Goal: Task Accomplishment & Management: Complete application form

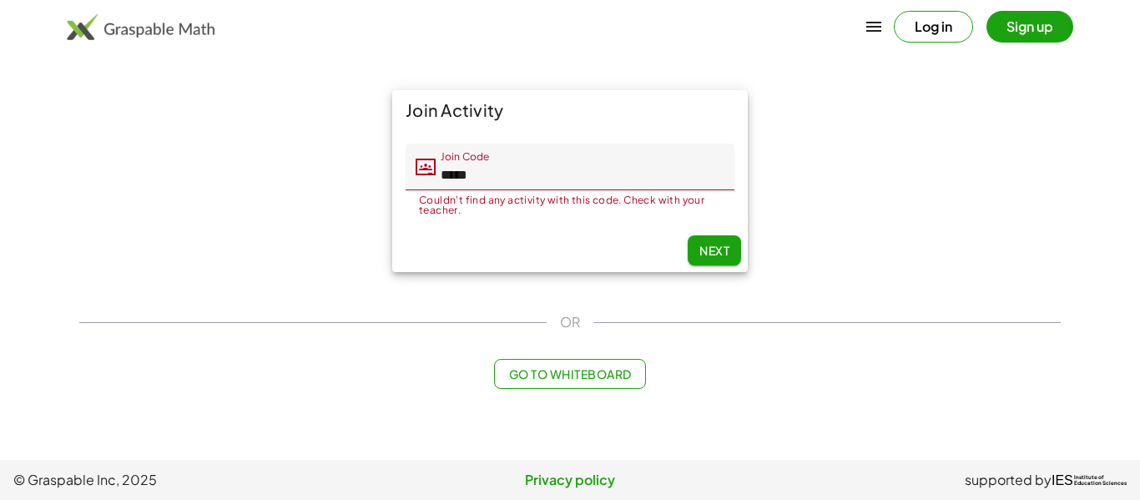
click at [702, 233] on div "Next" at bounding box center [569, 250] width 355 height 43
click at [706, 240] on button "Next" at bounding box center [713, 250] width 53 height 30
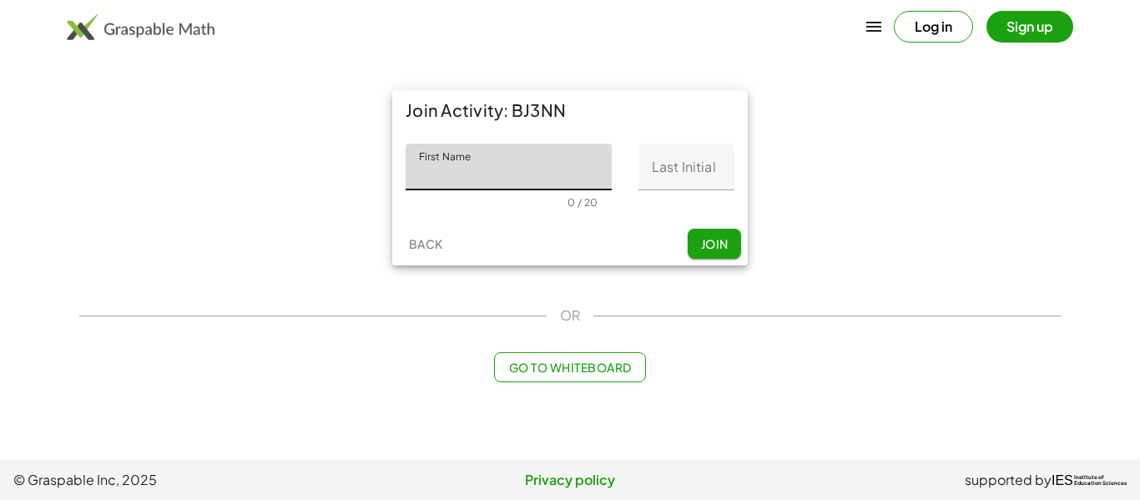
click at [521, 169] on input "First Name" at bounding box center [508, 166] width 206 height 47
type input "*****"
click at [673, 169] on input "Last Initial" at bounding box center [686, 166] width 96 height 47
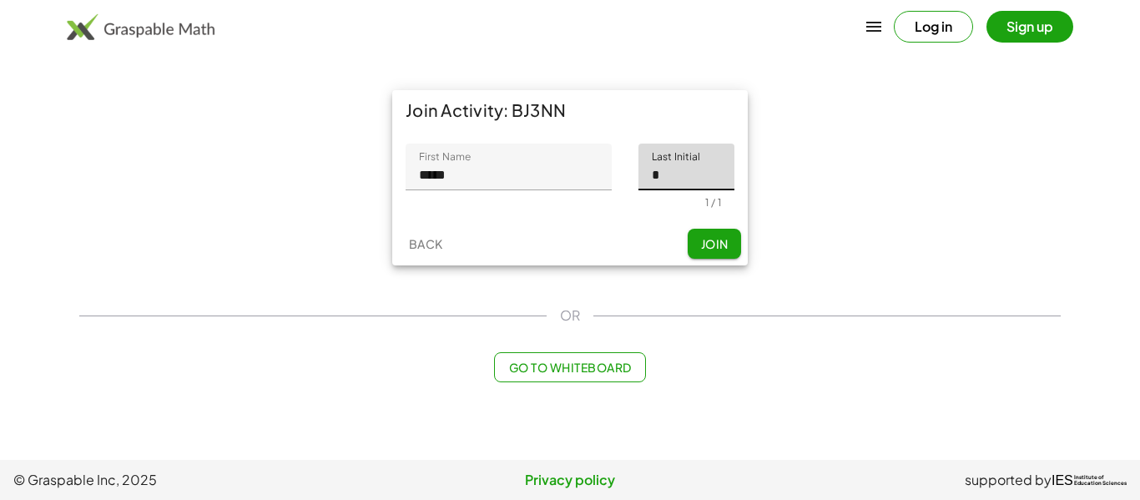
type input "*"
click at [713, 240] on span "Join" at bounding box center [714, 243] width 28 height 15
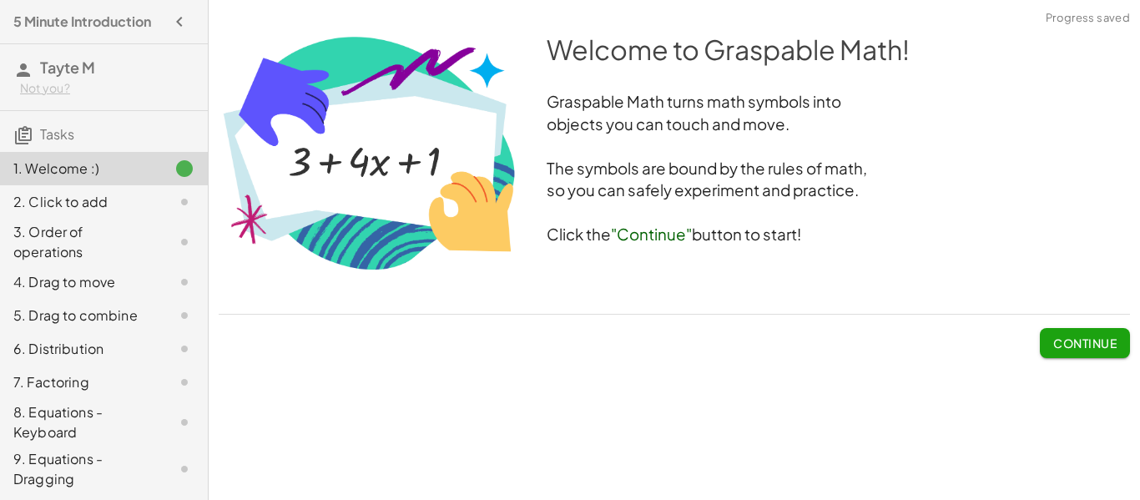
click at [1107, 345] on span "Continue" at bounding box center [1084, 342] width 63 height 15
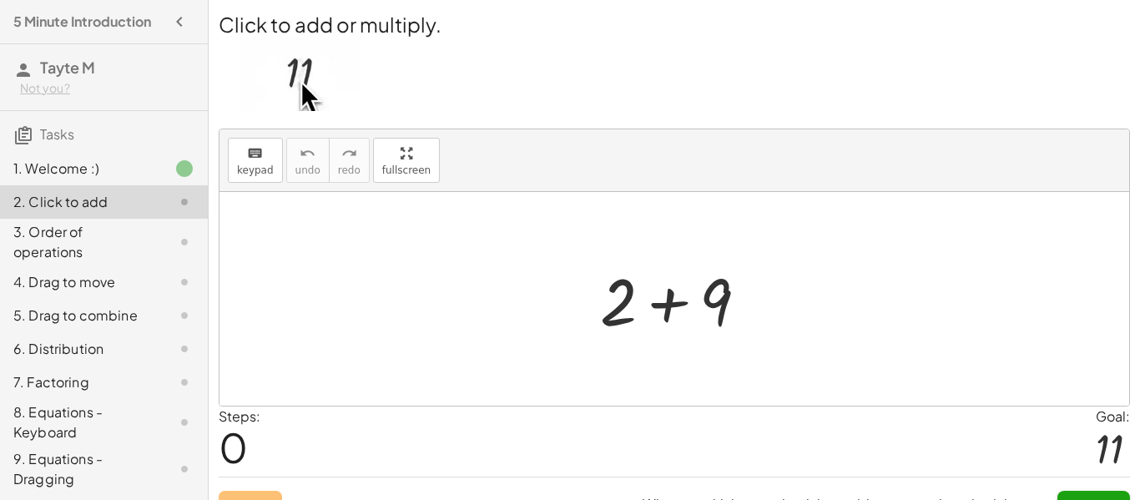
click at [667, 308] on div at bounding box center [680, 299] width 178 height 86
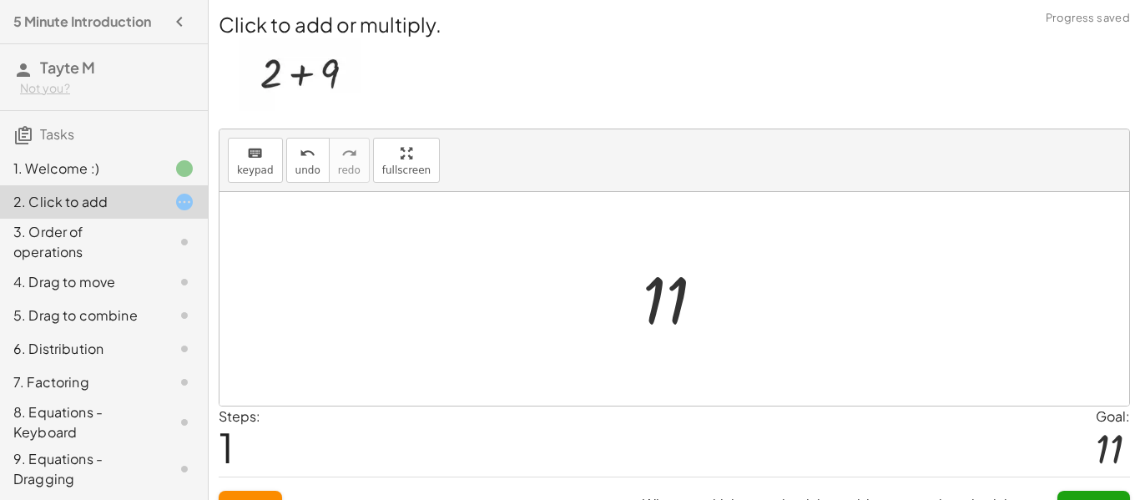
scroll to position [31, 0]
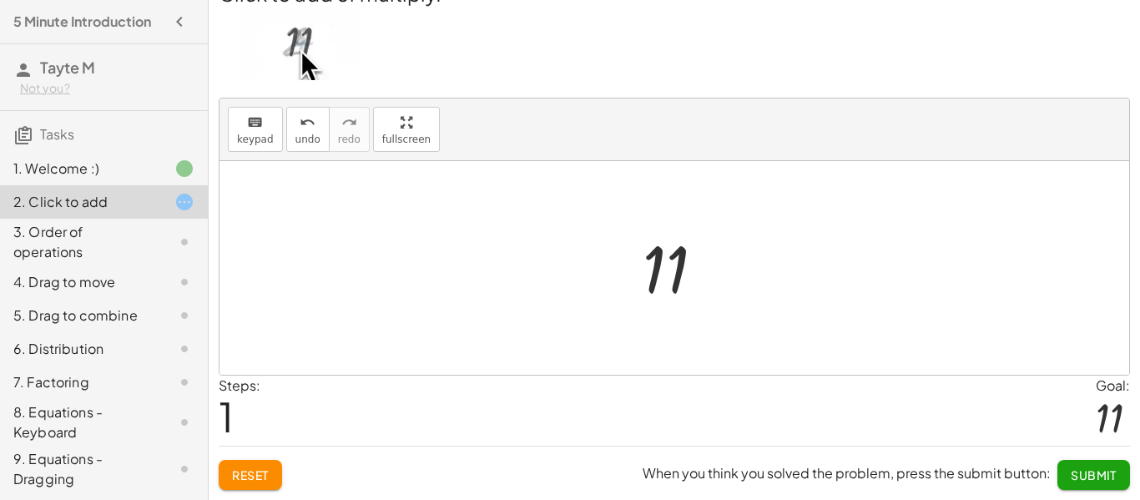
click at [1090, 478] on span "Submit" at bounding box center [1093, 474] width 46 height 15
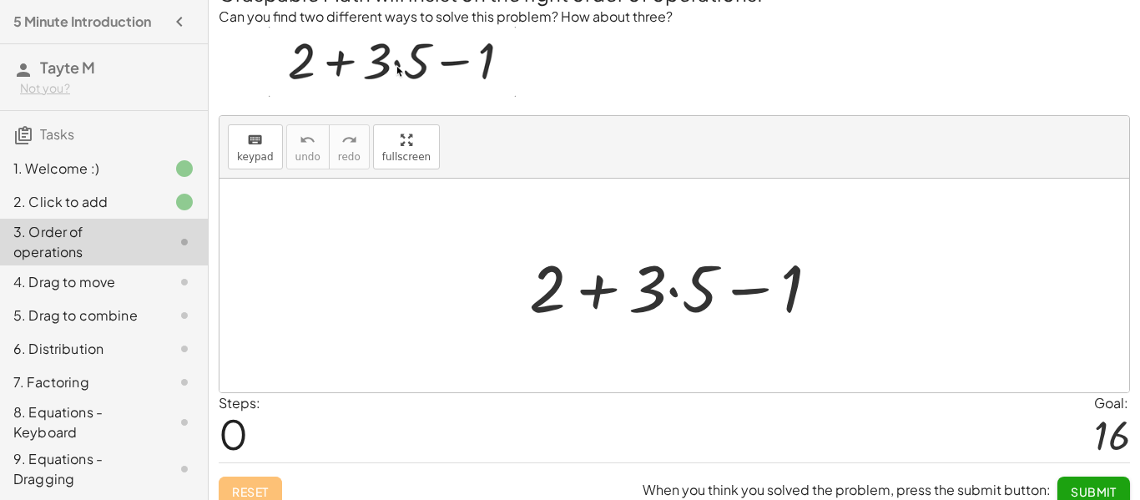
click at [668, 295] on div at bounding box center [681, 286] width 320 height 86
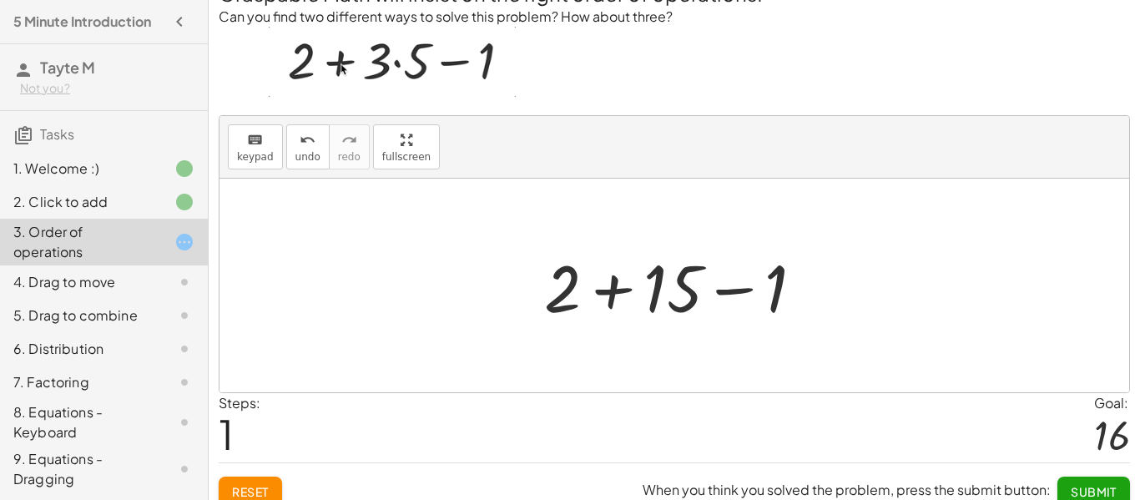
click at [617, 297] on div at bounding box center [680, 286] width 289 height 86
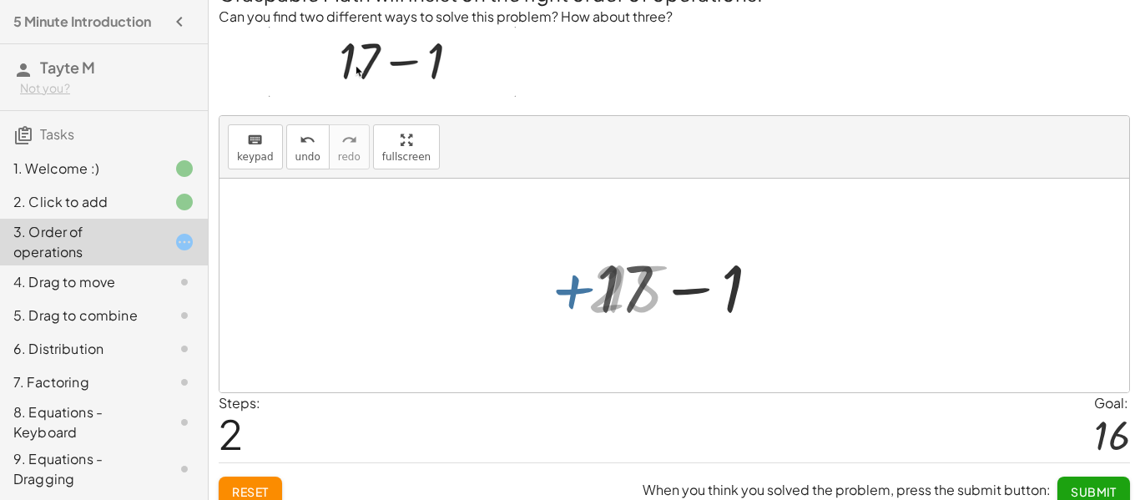
click at [694, 293] on div at bounding box center [680, 286] width 185 height 86
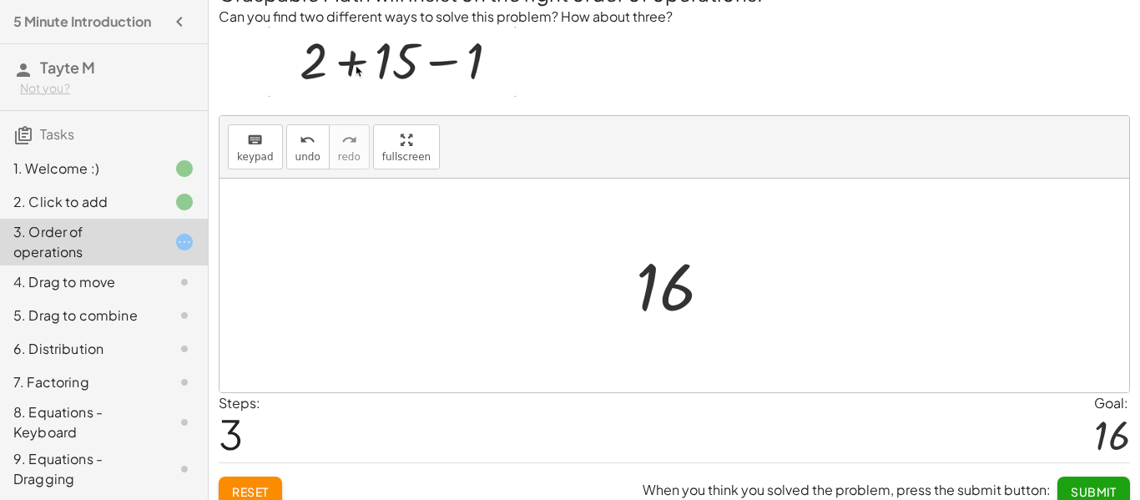
click at [1090, 481] on button "Submit" at bounding box center [1093, 491] width 73 height 30
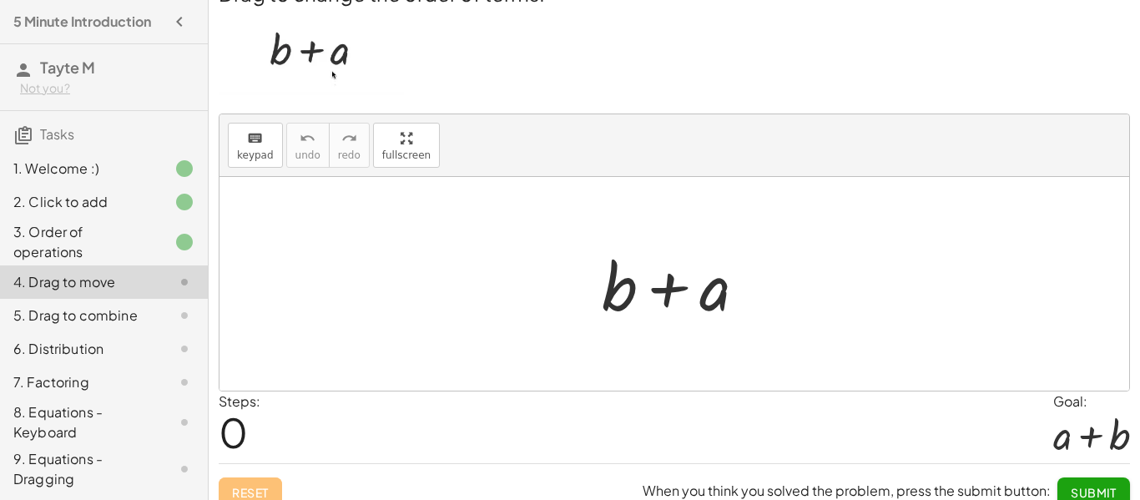
click at [703, 293] on div at bounding box center [680, 284] width 174 height 86
click at [671, 289] on div at bounding box center [680, 284] width 174 height 86
click at [714, 285] on div at bounding box center [680, 284] width 174 height 86
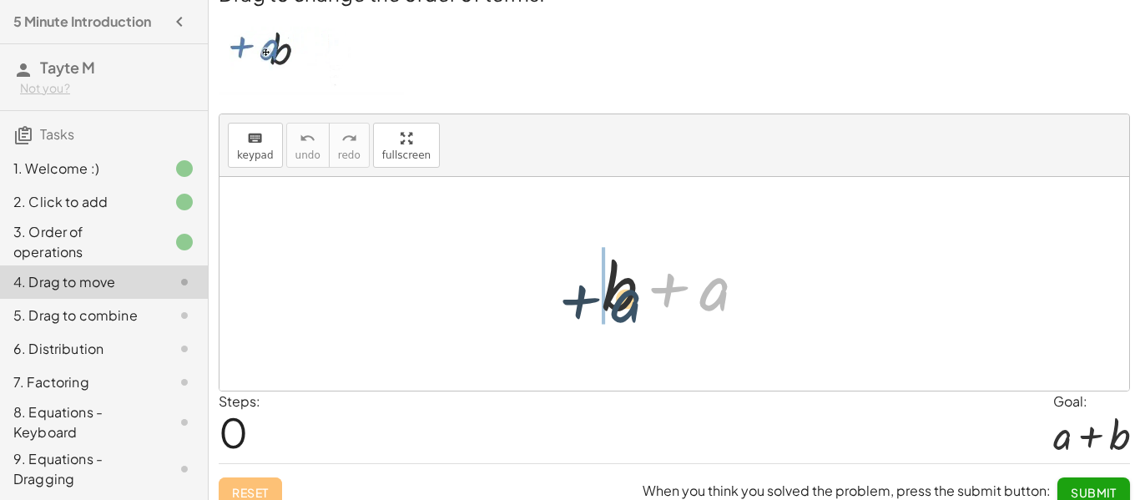
drag, startPoint x: 710, startPoint y: 288, endPoint x: 607, endPoint y: 302, distance: 104.4
click at [607, 302] on div at bounding box center [680, 284] width 174 height 86
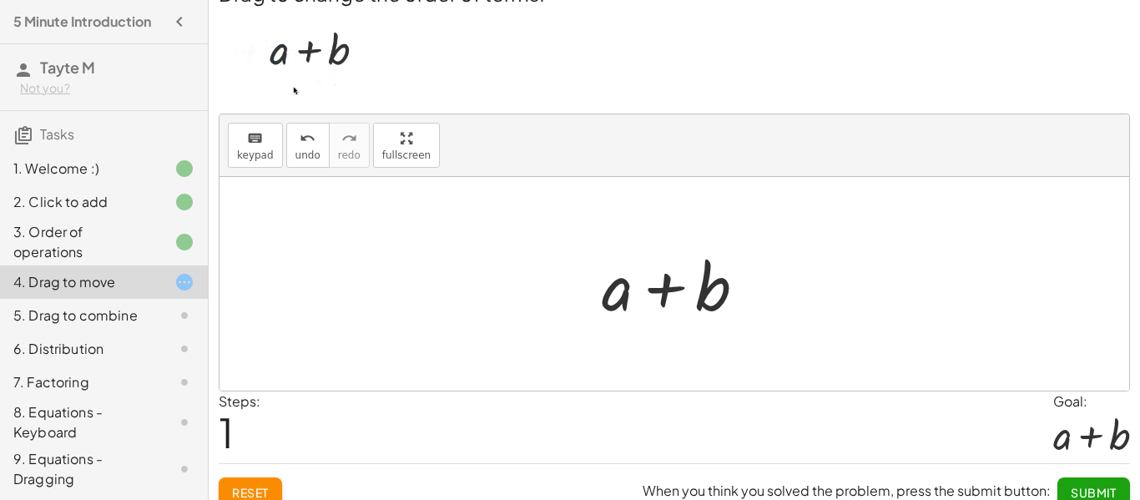
click at [1077, 486] on span "Submit" at bounding box center [1093, 492] width 46 height 15
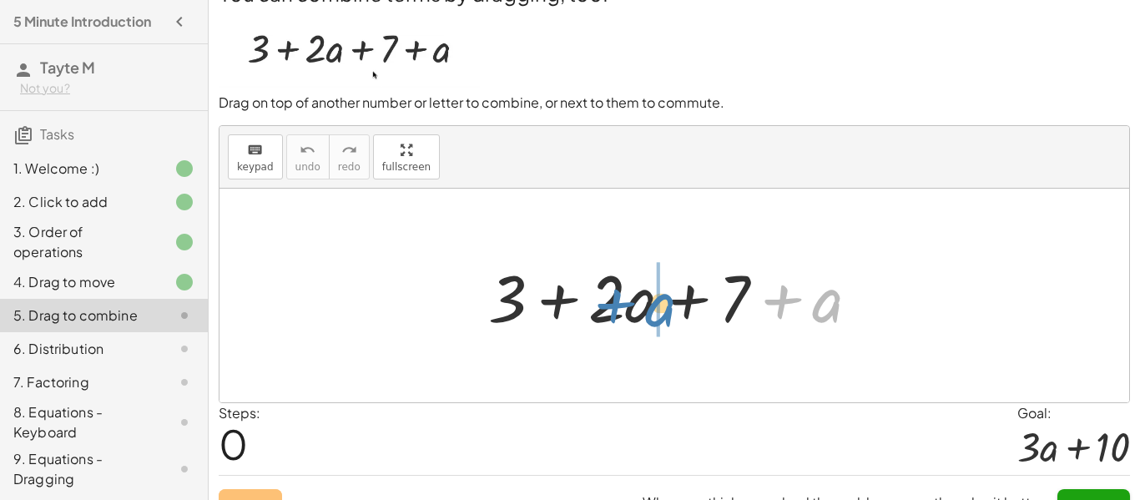
drag, startPoint x: 818, startPoint y: 309, endPoint x: 651, endPoint y: 313, distance: 166.9
click at [651, 313] on div at bounding box center [680, 296] width 401 height 86
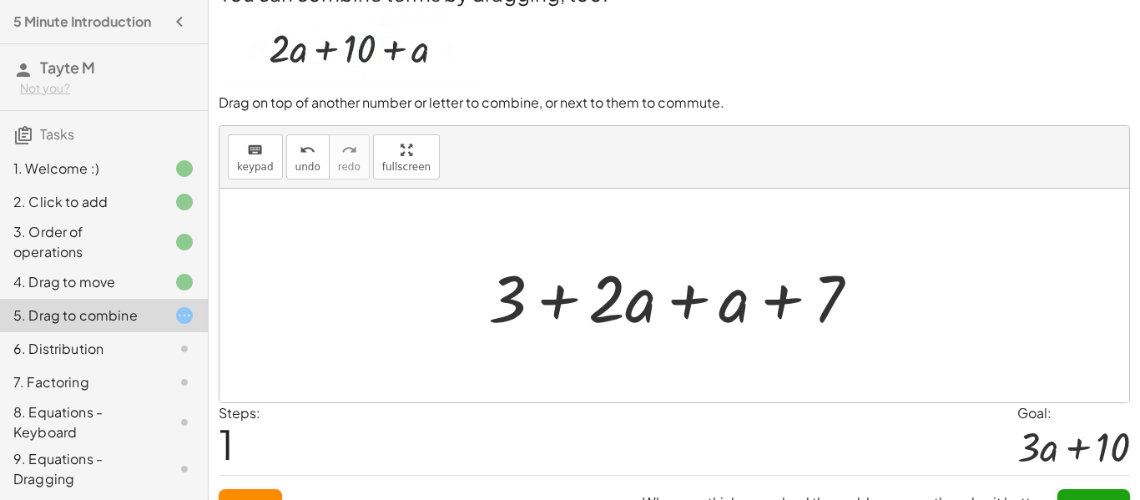
click at [681, 299] on div at bounding box center [680, 296] width 401 height 86
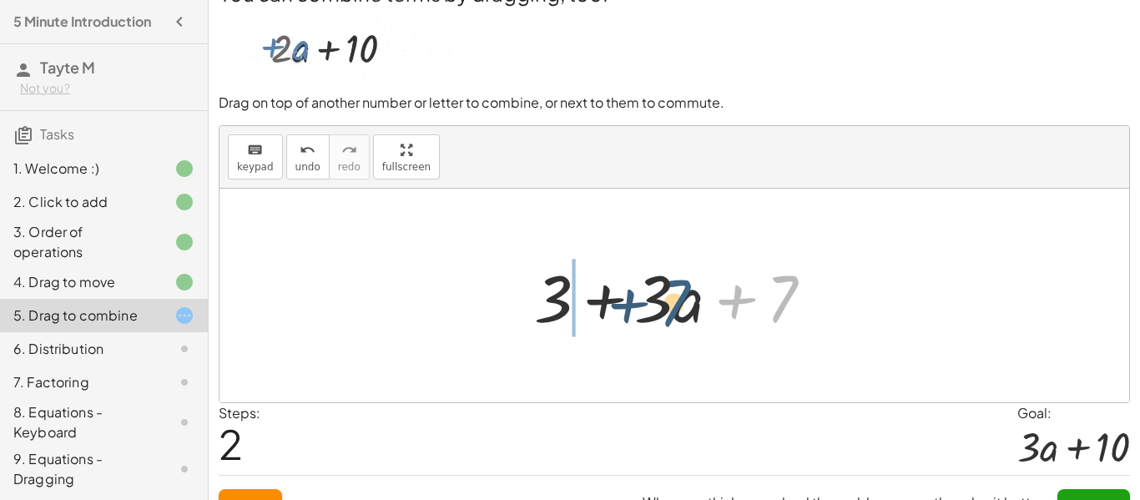
drag, startPoint x: 779, startPoint y: 302, endPoint x: 643, endPoint y: 305, distance: 136.0
click at [643, 305] on div at bounding box center [680, 296] width 309 height 86
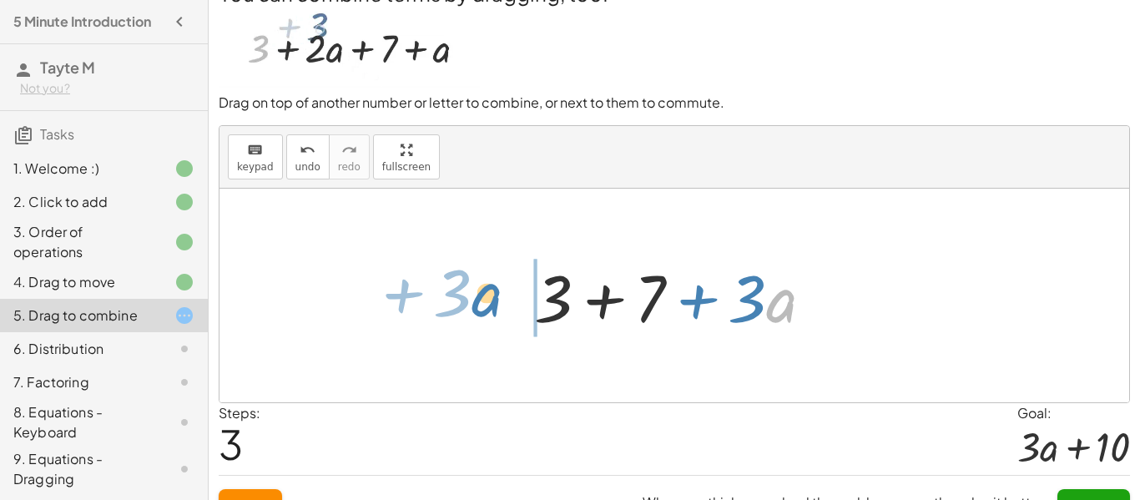
drag, startPoint x: 777, startPoint y: 302, endPoint x: 495, endPoint y: 300, distance: 282.0
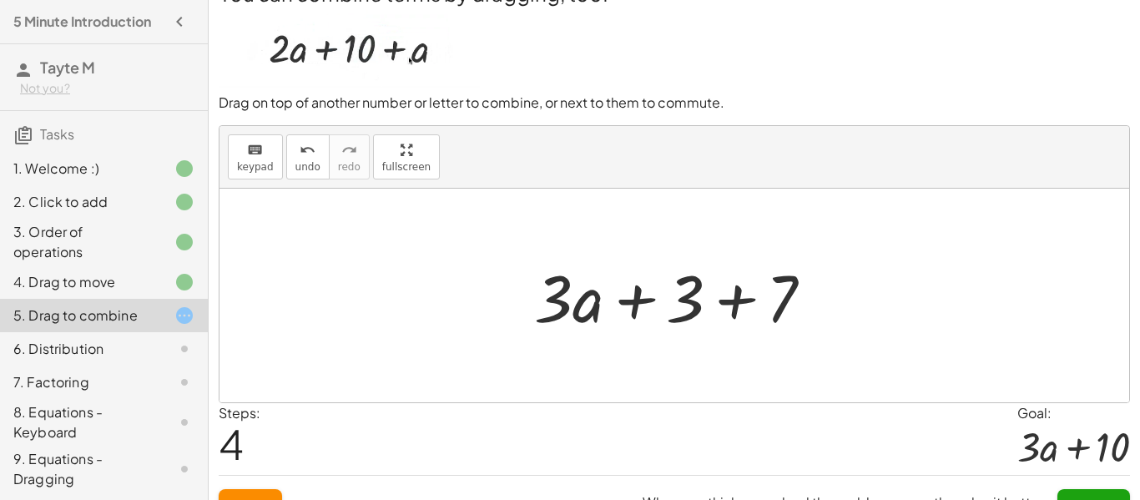
click at [722, 294] on div at bounding box center [680, 296] width 309 height 86
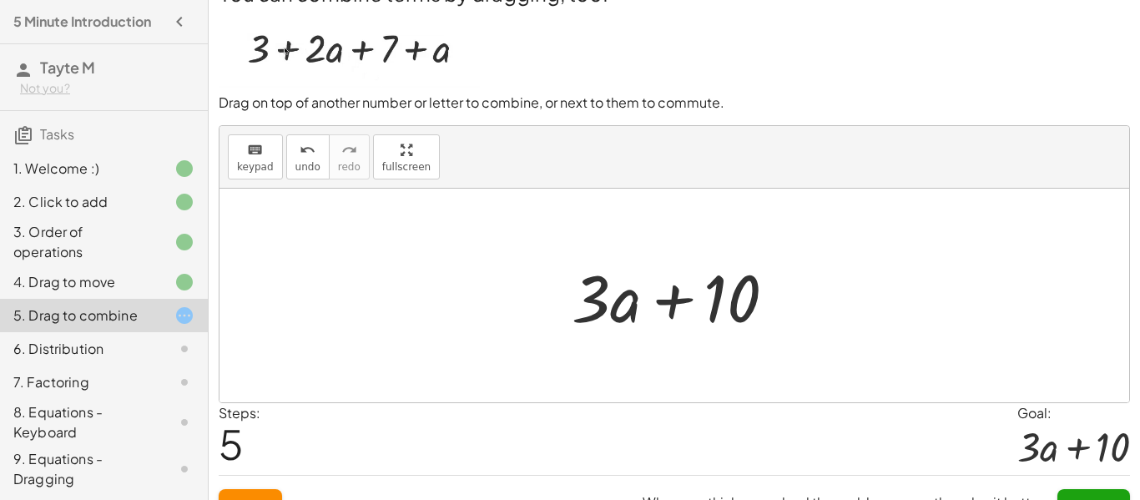
click at [1101, 494] on button "Submit" at bounding box center [1093, 504] width 73 height 30
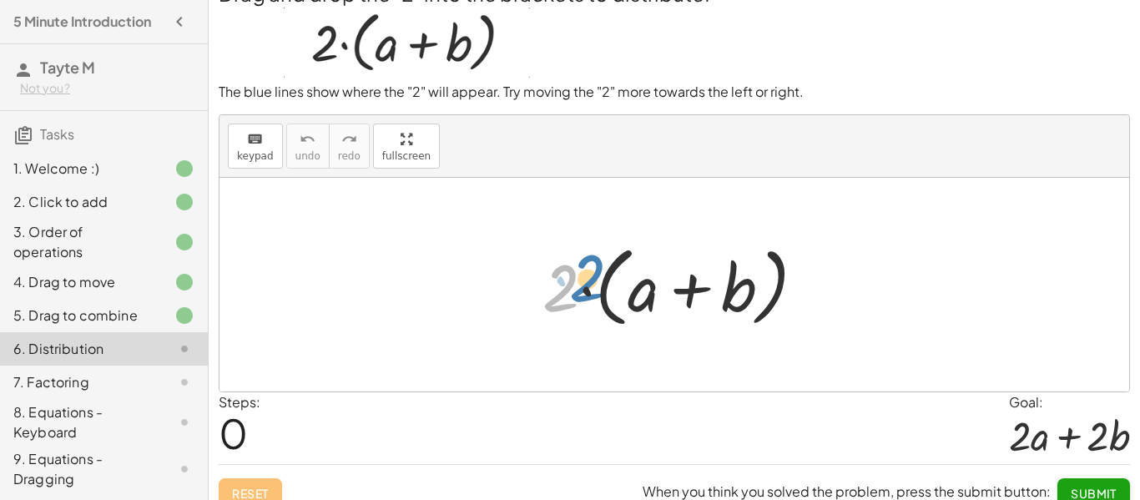
drag, startPoint x: 556, startPoint y: 299, endPoint x: 566, endPoint y: 292, distance: 12.5
click at [566, 292] on div at bounding box center [680, 285] width 293 height 96
drag, startPoint x: 631, startPoint y: 300, endPoint x: 578, endPoint y: 297, distance: 52.7
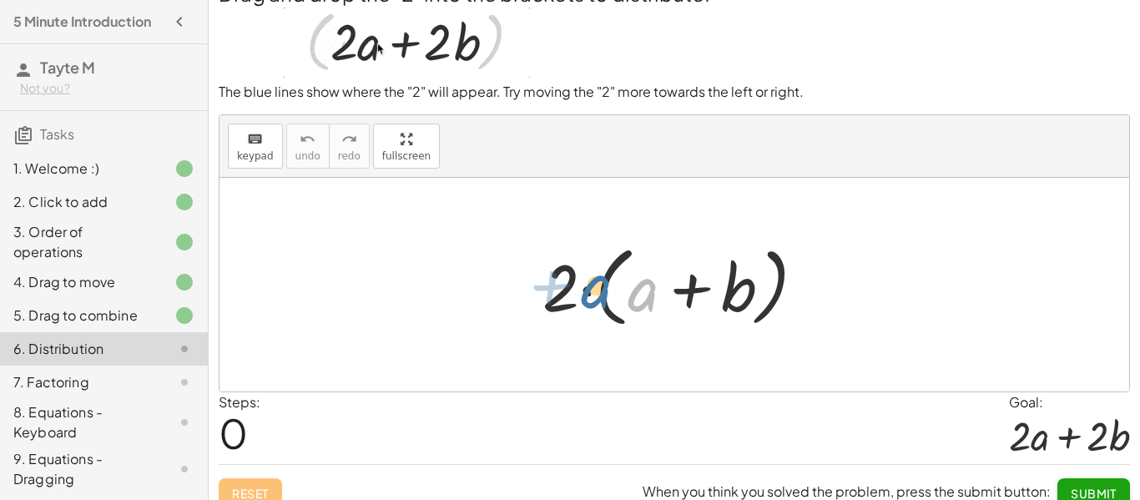
click at [578, 297] on div at bounding box center [680, 285] width 293 height 96
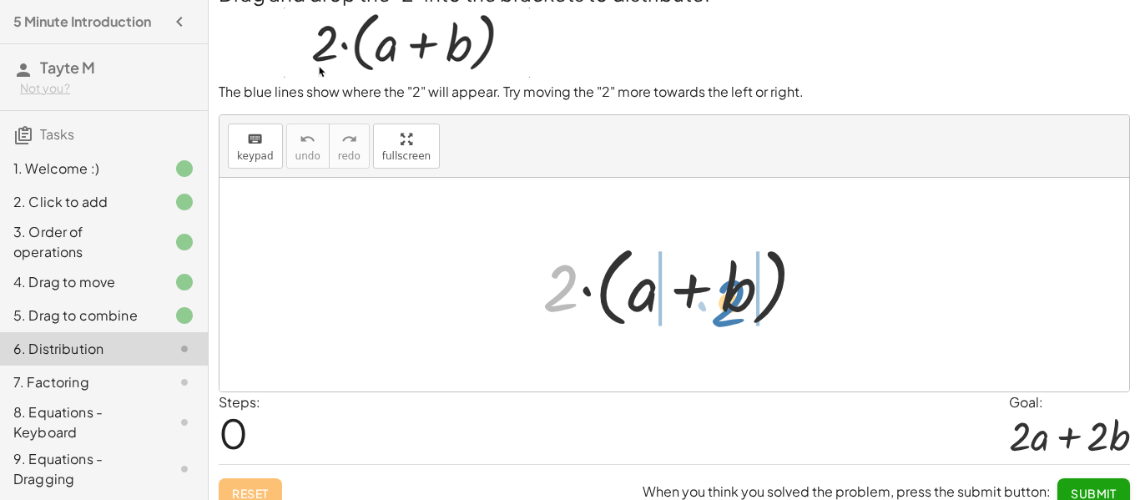
drag, startPoint x: 555, startPoint y: 283, endPoint x: 718, endPoint y: 295, distance: 164.0
click at [718, 295] on div at bounding box center [680, 285] width 293 height 96
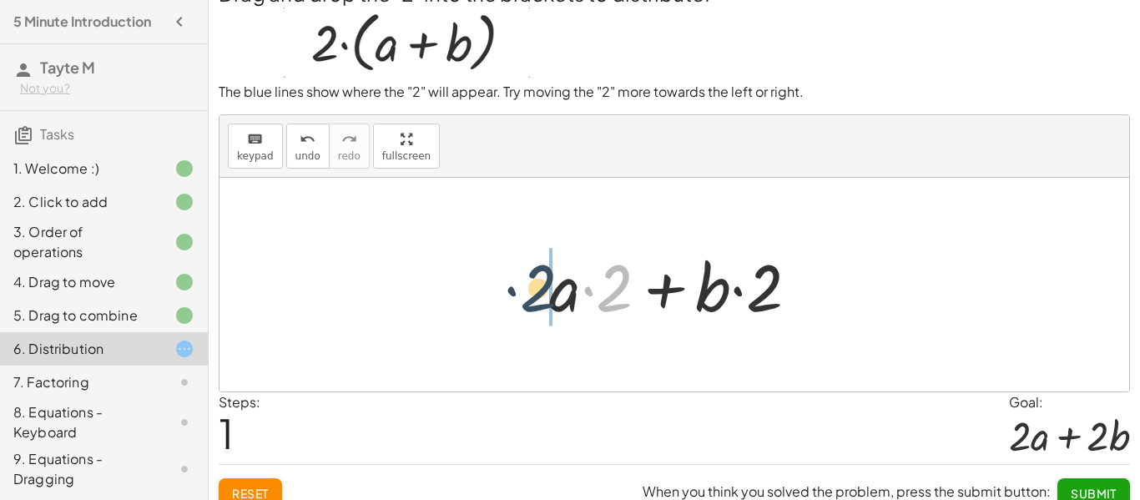
drag, startPoint x: 612, startPoint y: 289, endPoint x: 531, endPoint y: 292, distance: 80.1
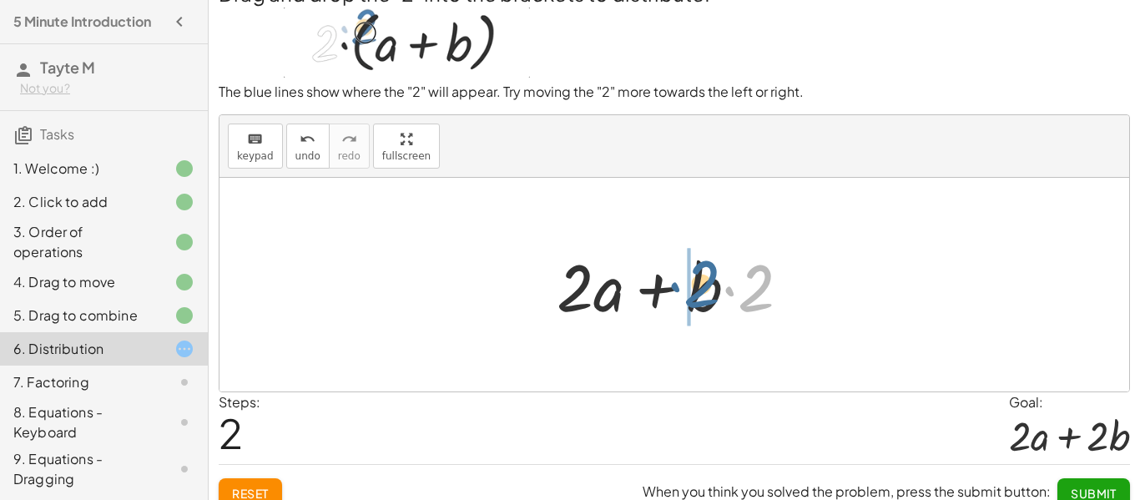
drag, startPoint x: 747, startPoint y: 299, endPoint x: 692, endPoint y: 296, distance: 56.0
click at [692, 296] on div at bounding box center [680, 285] width 264 height 86
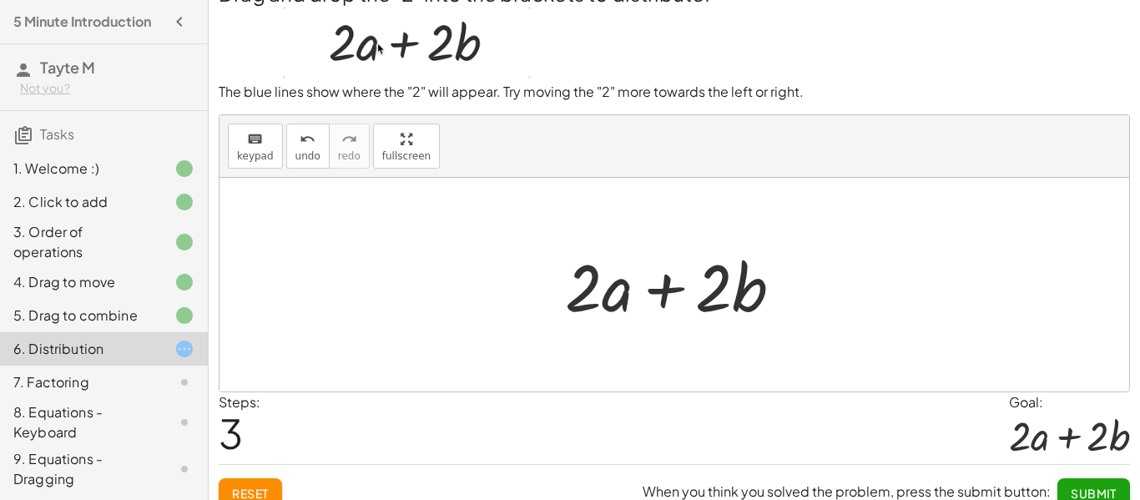
click at [1085, 488] on span "Submit" at bounding box center [1093, 493] width 46 height 15
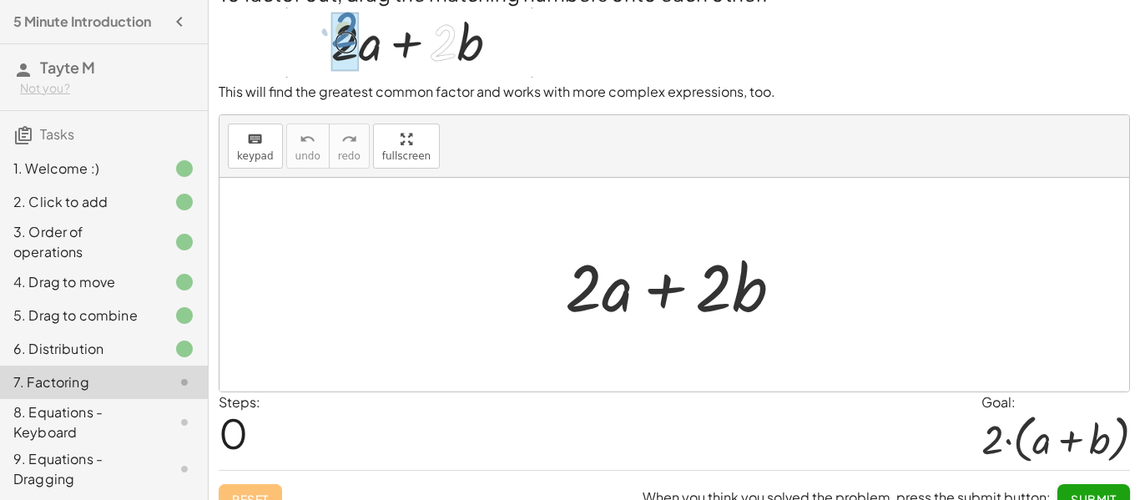
click at [1088, 491] on span "Submit" at bounding box center [1093, 498] width 46 height 15
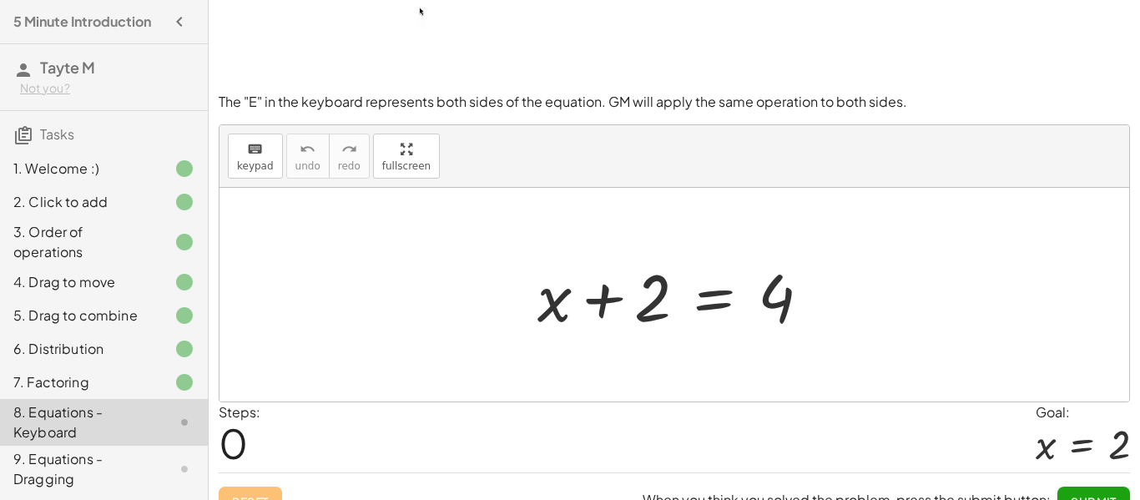
scroll to position [112, 0]
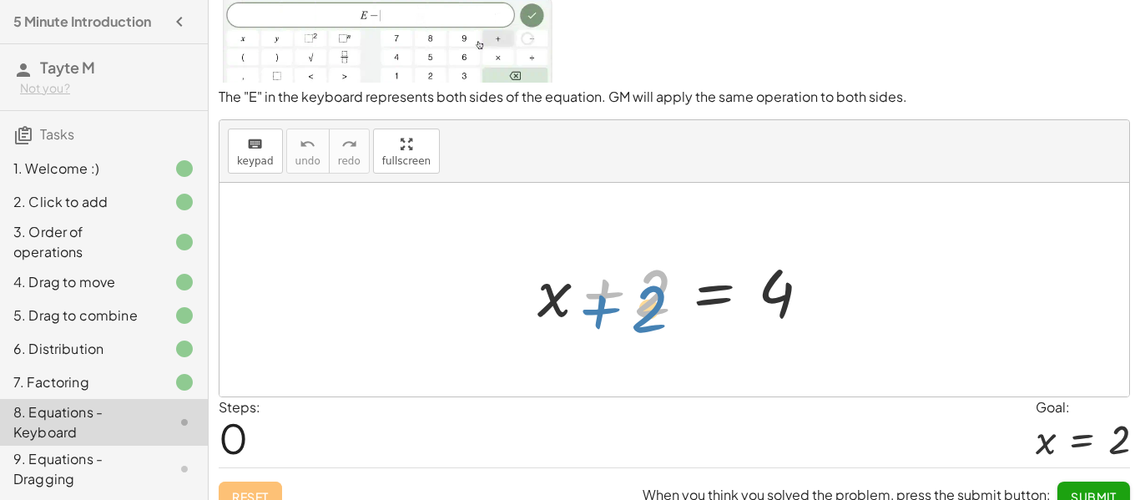
drag, startPoint x: 649, startPoint y: 303, endPoint x: 646, endPoint y: 319, distance: 16.2
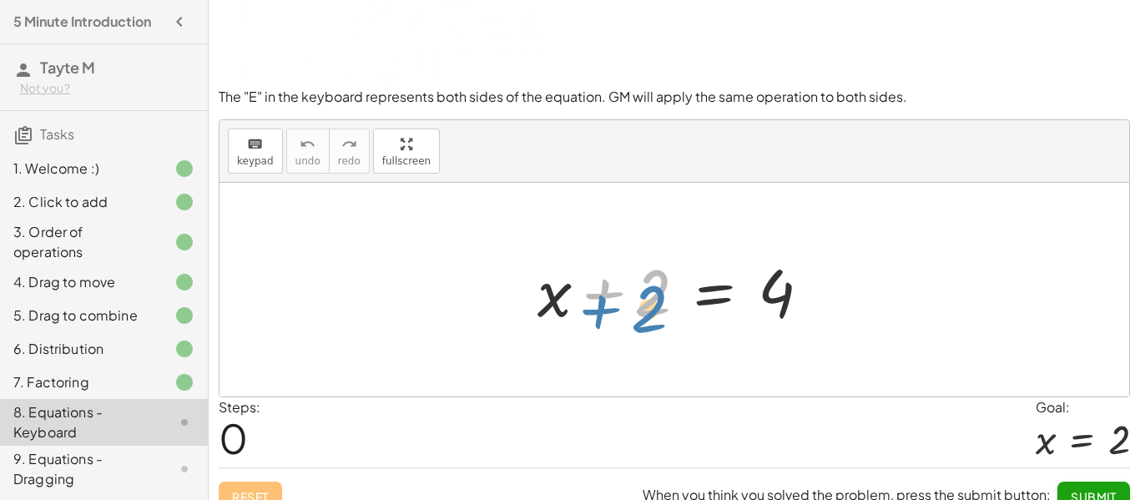
click at [646, 319] on div at bounding box center [680, 290] width 303 height 86
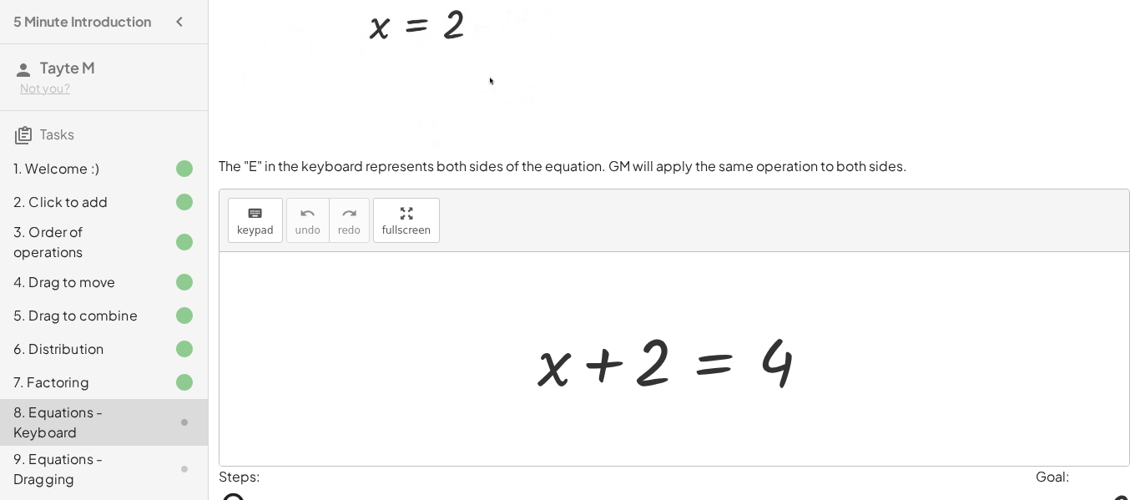
scroll to position [36, 0]
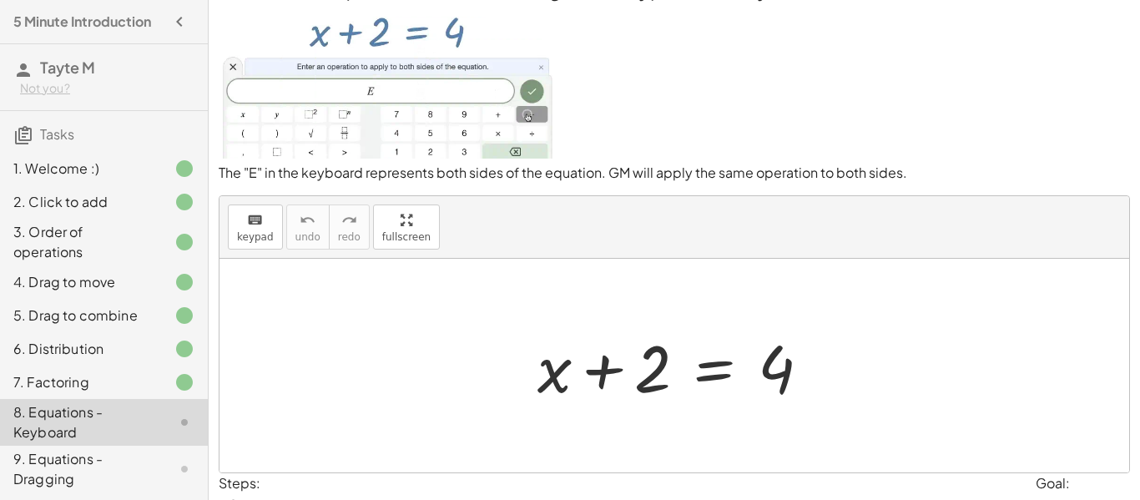
click at [712, 370] on div at bounding box center [680, 366] width 303 height 86
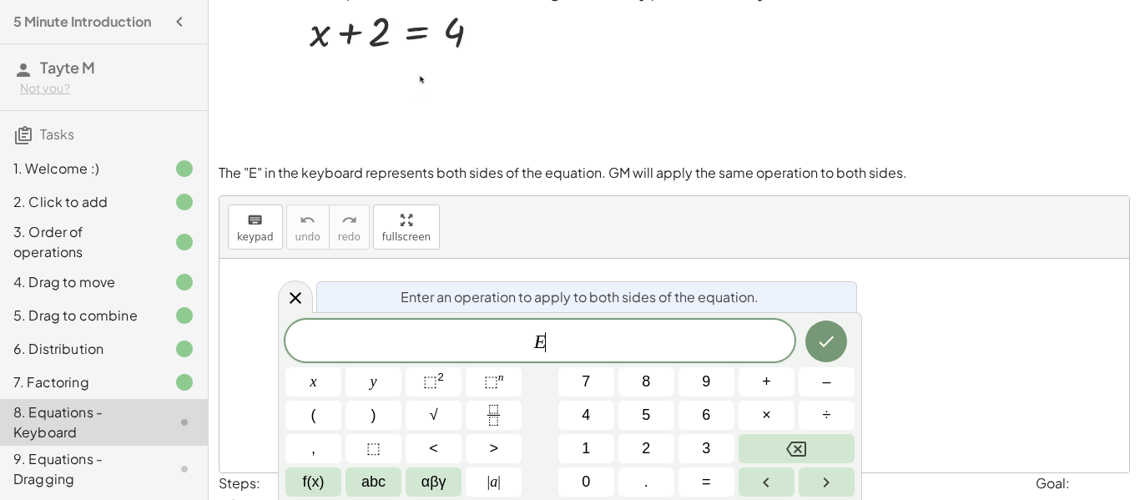
scroll to position [1, 0]
click at [830, 390] on span "–" at bounding box center [826, 381] width 8 height 23
click at [647, 447] on span "2" at bounding box center [646, 448] width 8 height 23
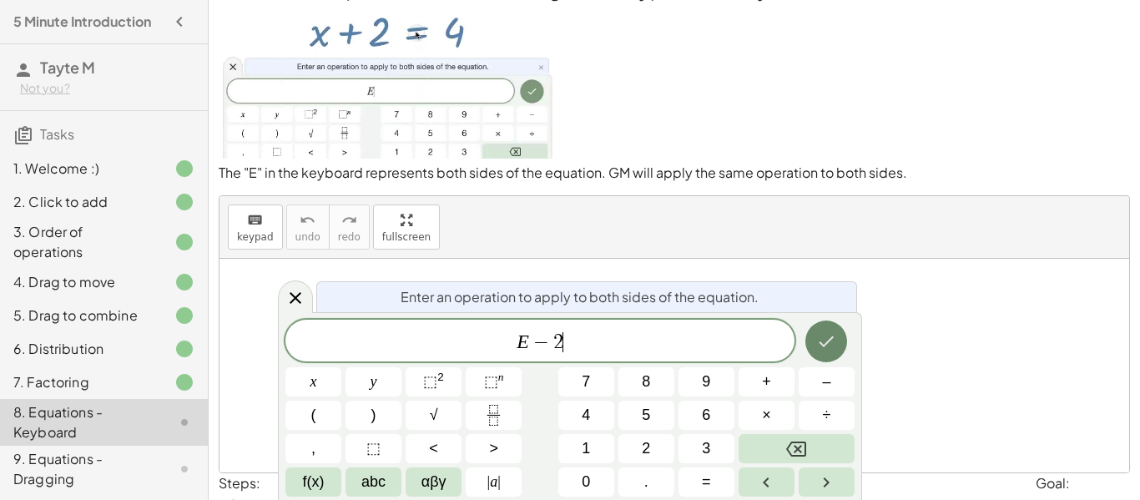
click at [830, 340] on icon "Done" at bounding box center [826, 341] width 15 height 11
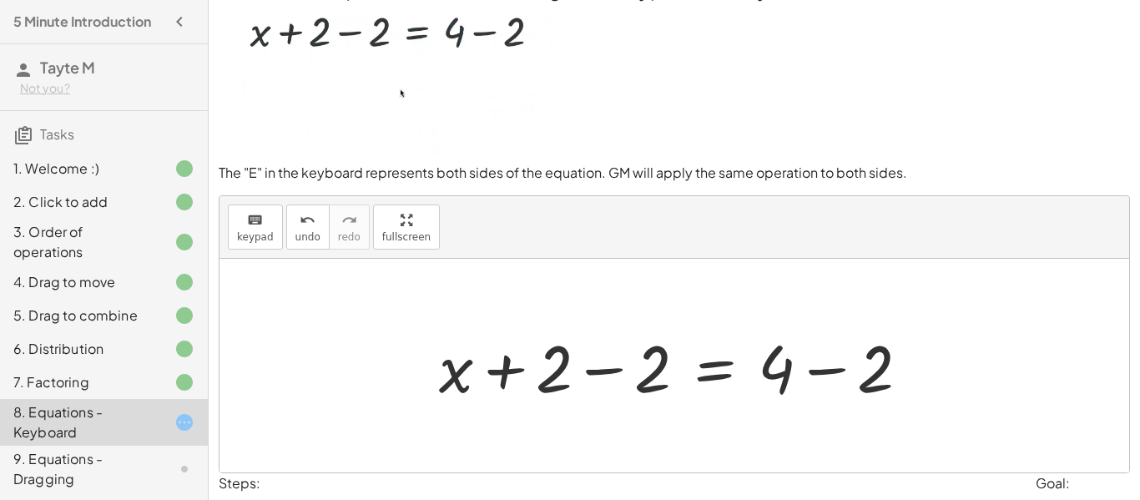
click at [609, 373] on div at bounding box center [680, 366] width 501 height 86
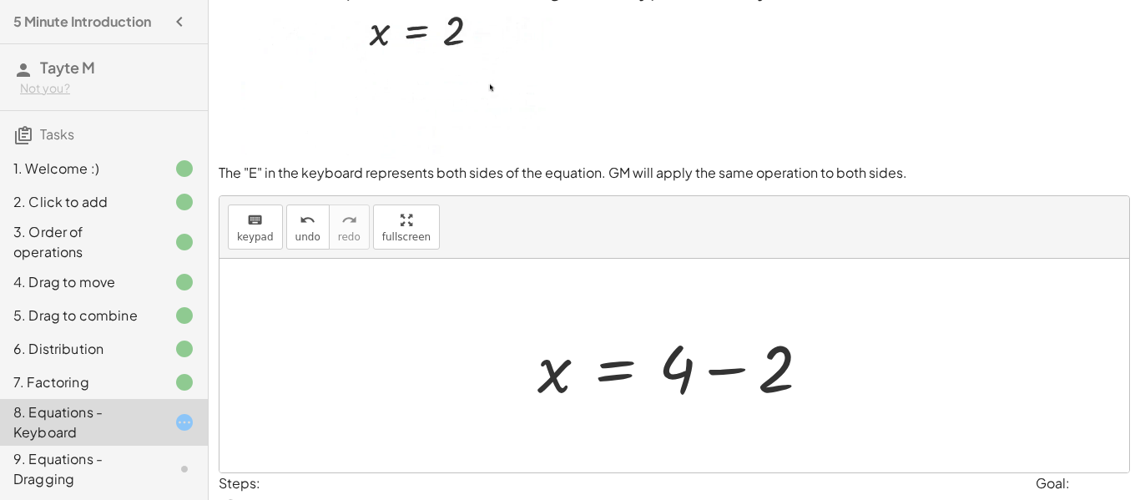
click at [729, 366] on div at bounding box center [680, 366] width 303 height 86
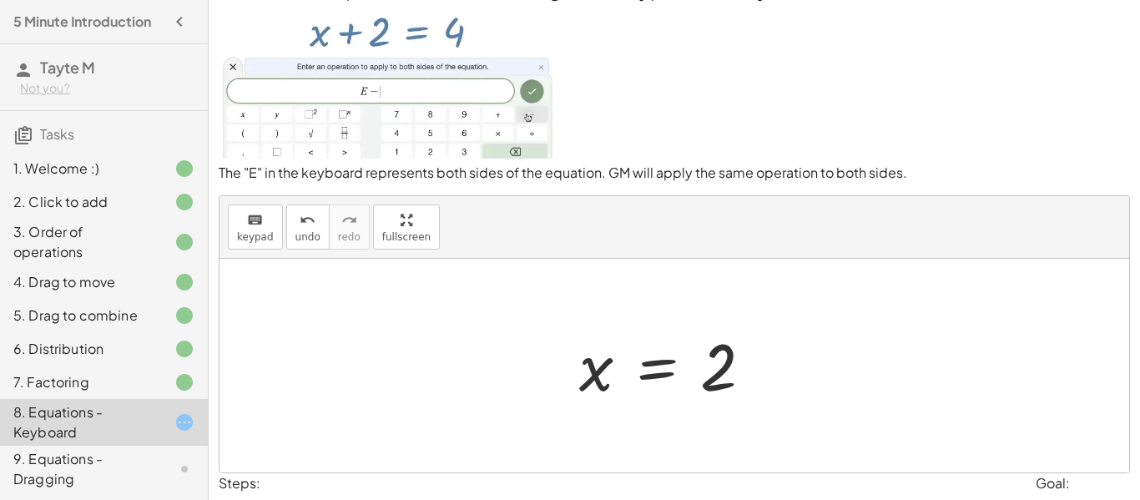
scroll to position [133, 0]
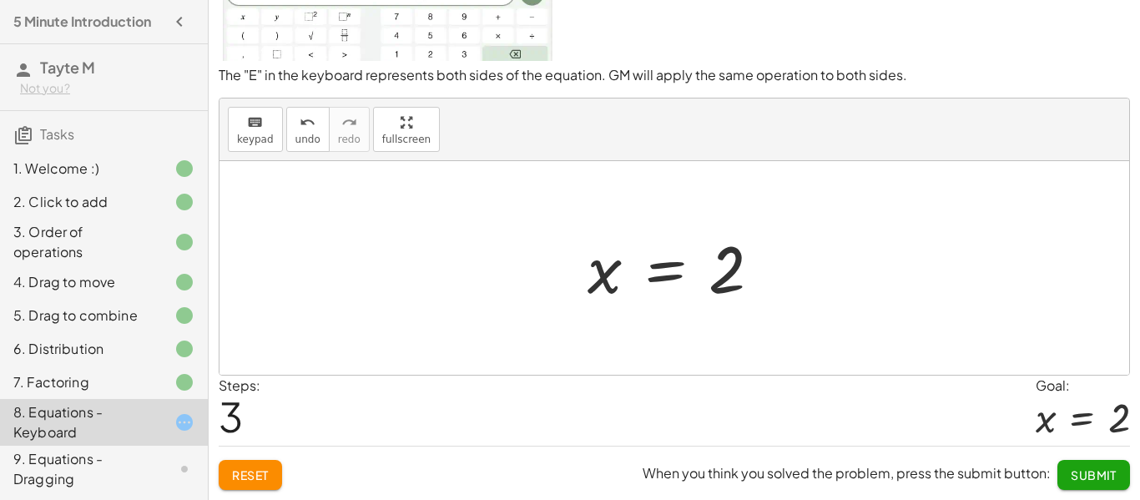
click at [1088, 476] on span "Submit" at bounding box center [1093, 474] width 46 height 15
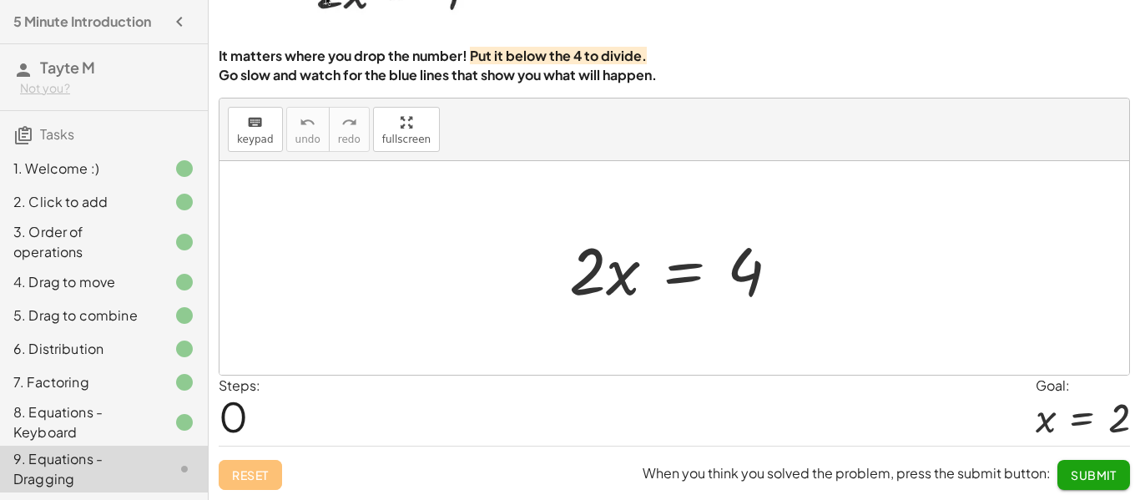
scroll to position [123, 0]
click at [695, 280] on div at bounding box center [681, 268] width 240 height 86
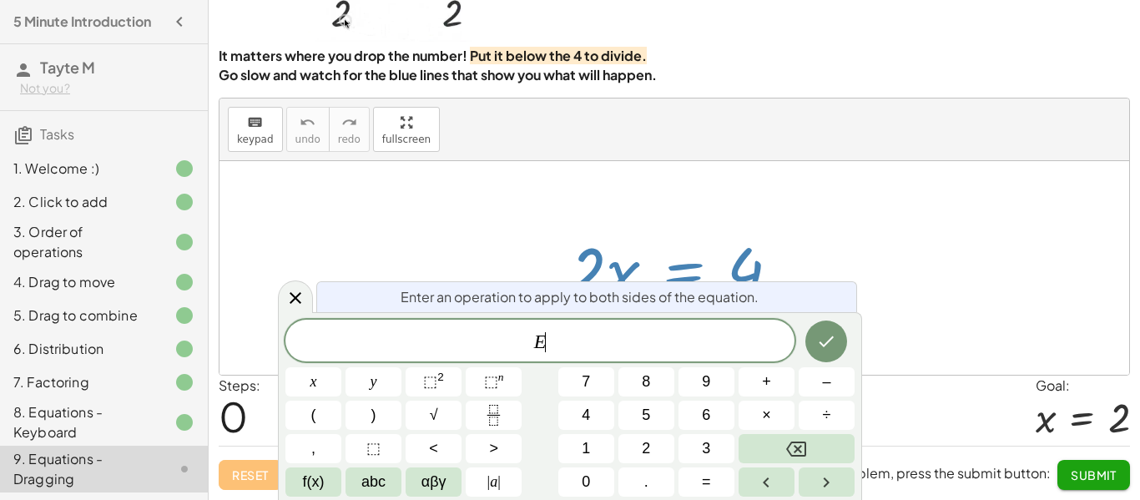
scroll to position [2, 0]
click at [823, 416] on span "÷" at bounding box center [827, 415] width 8 height 23
click at [642, 444] on span "2" at bounding box center [646, 448] width 8 height 23
click at [832, 331] on icon "Done" at bounding box center [826, 341] width 20 height 20
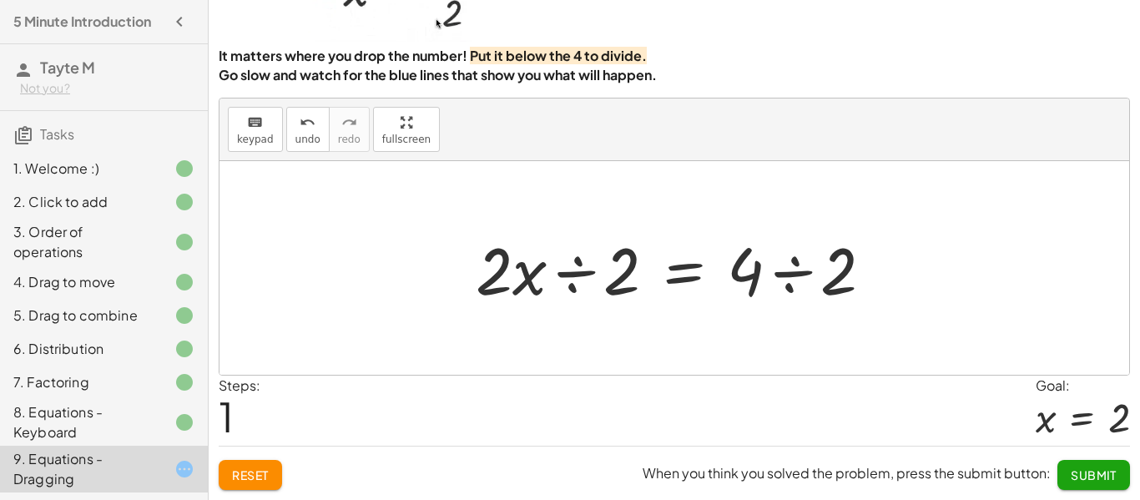
click at [566, 277] on div at bounding box center [680, 268] width 427 height 86
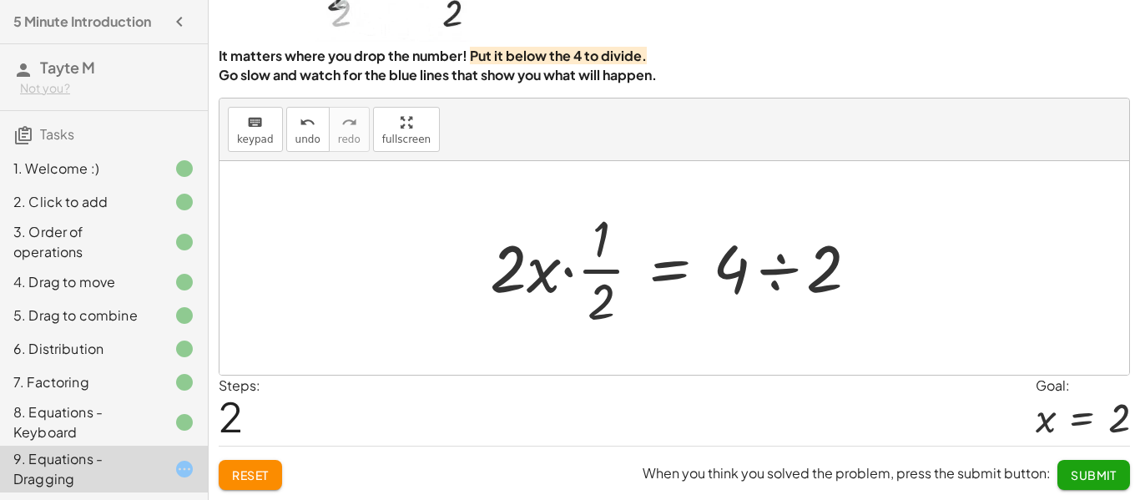
click at [546, 265] on div at bounding box center [680, 268] width 399 height 128
click at [565, 272] on div at bounding box center [680, 268] width 399 height 128
click at [583, 262] on div at bounding box center [698, 268] width 365 height 128
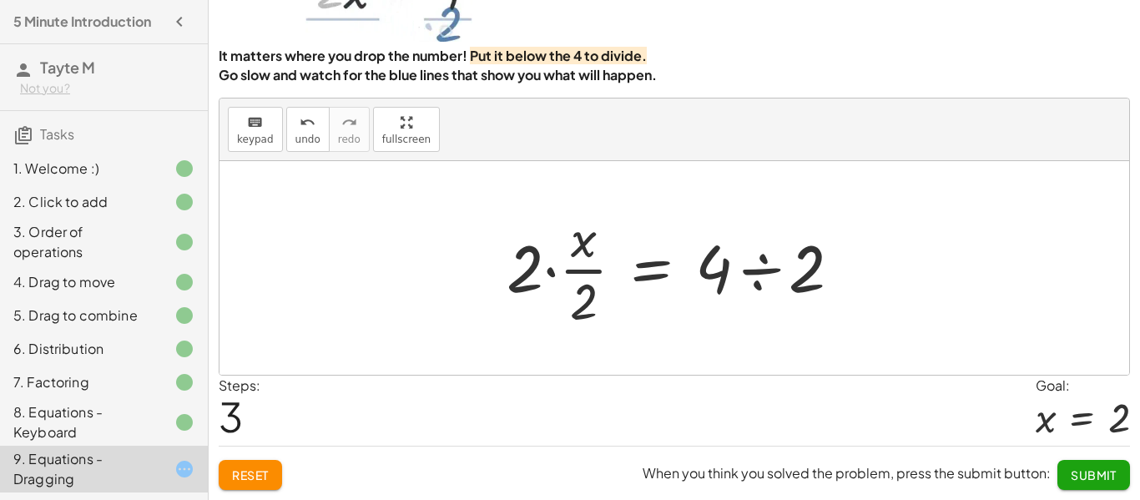
click at [563, 264] on div at bounding box center [680, 268] width 365 height 128
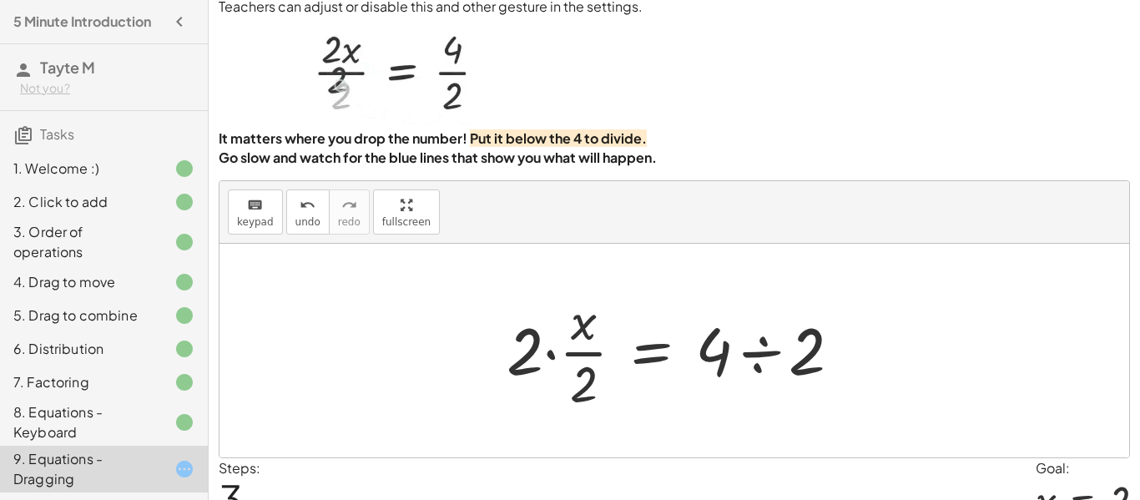
scroll to position [37, 0]
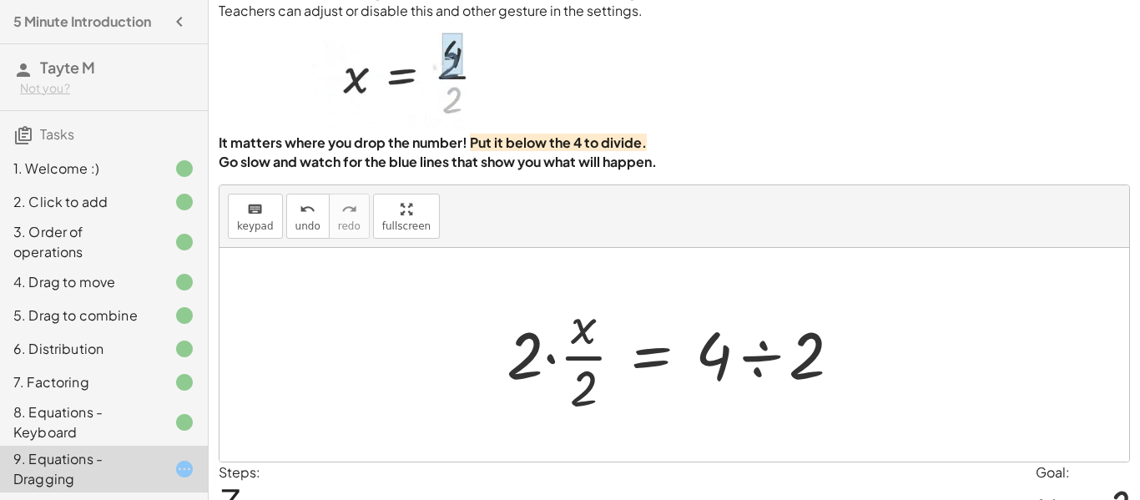
click at [560, 361] on div at bounding box center [680, 354] width 365 height 128
click at [310, 217] on icon "undo" at bounding box center [307, 209] width 16 height 20
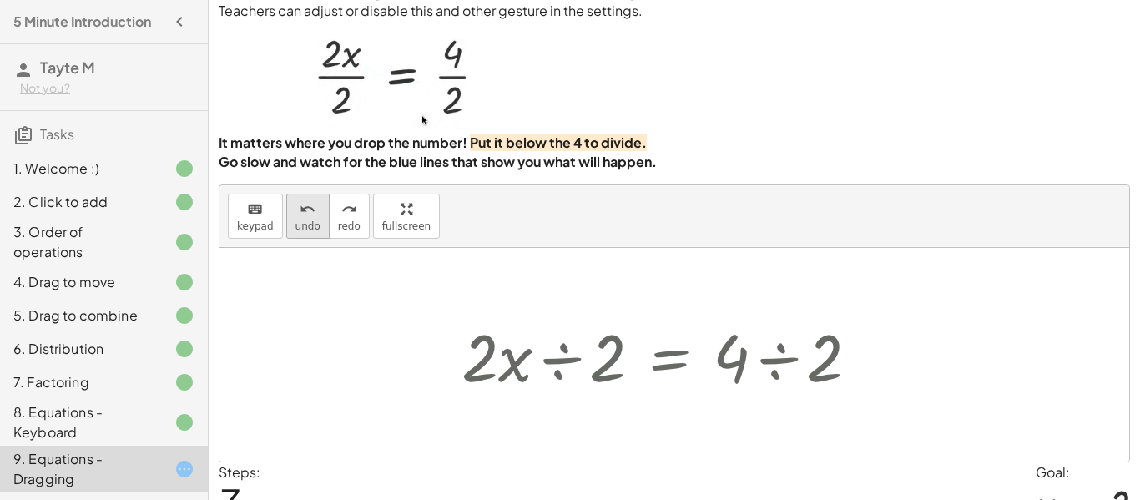
click at [320, 232] on button "undo undo" at bounding box center [307, 216] width 43 height 45
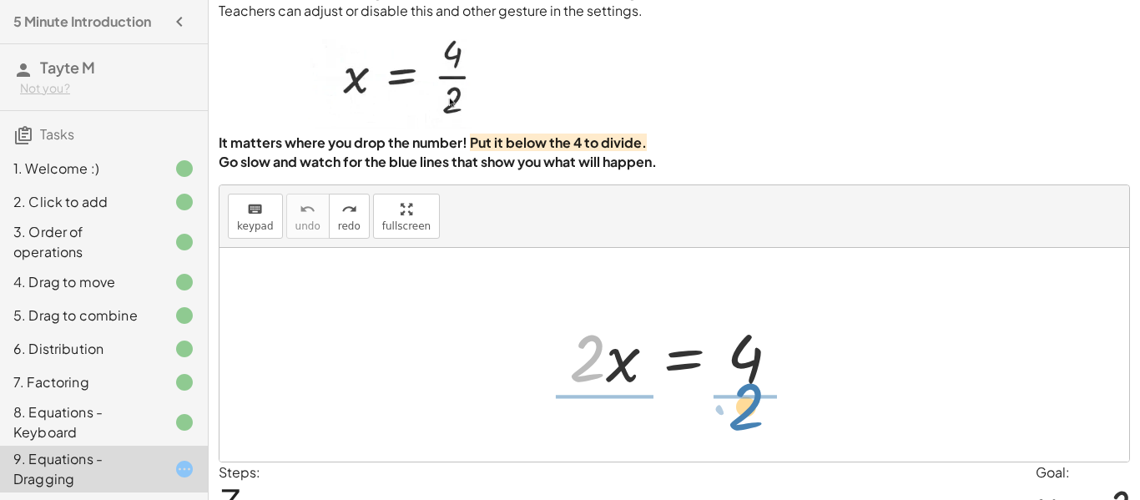
drag, startPoint x: 578, startPoint y: 366, endPoint x: 737, endPoint y: 415, distance: 165.7
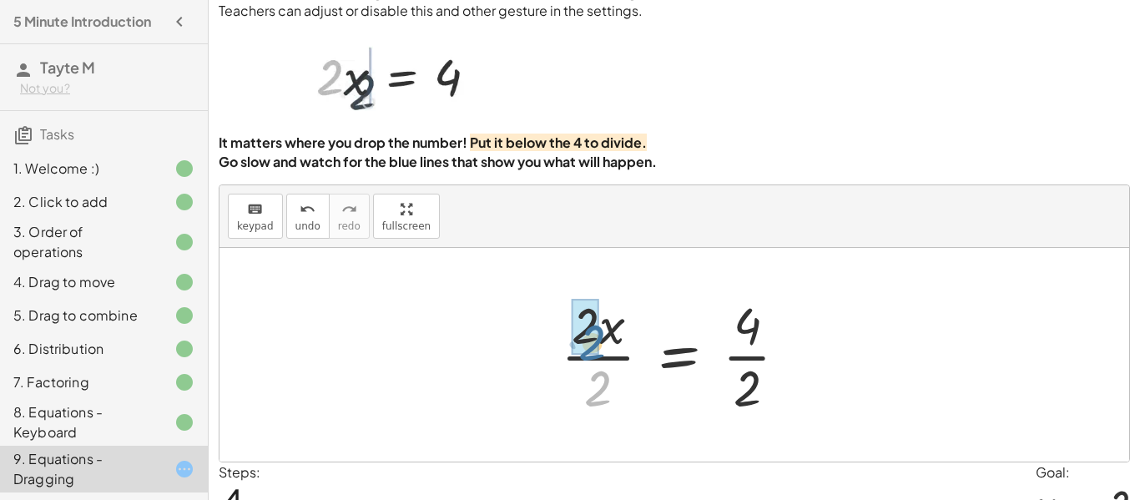
drag, startPoint x: 568, startPoint y: 404, endPoint x: 559, endPoint y: 357, distance: 47.6
click at [559, 357] on div at bounding box center [680, 354] width 257 height 128
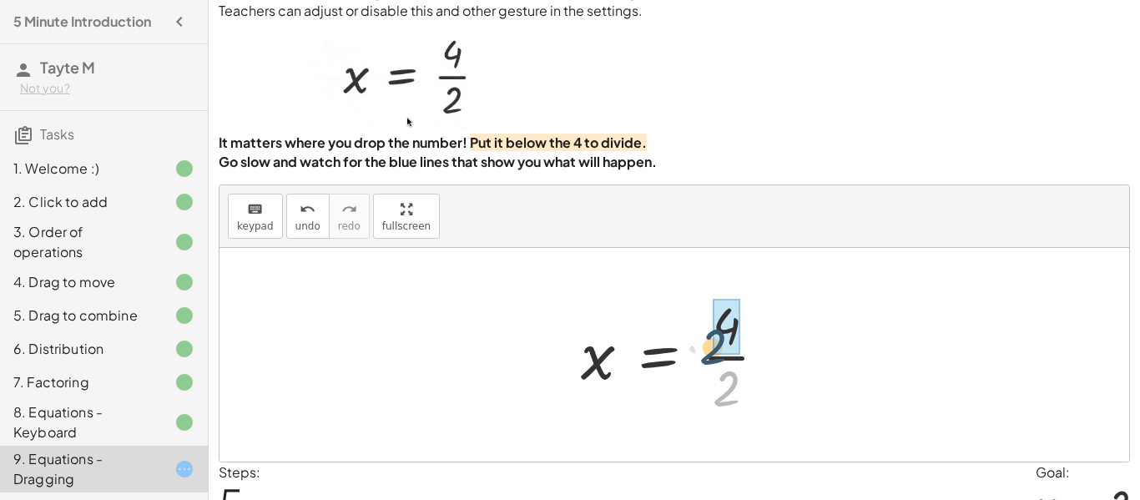
drag, startPoint x: 740, startPoint y: 392, endPoint x: 725, endPoint y: 349, distance: 45.9
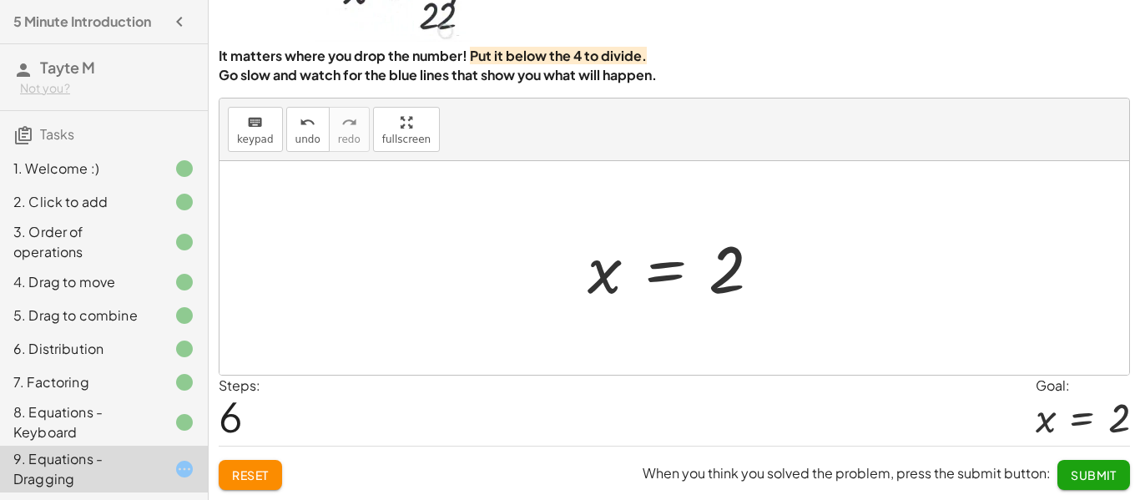
click at [1079, 471] on span "Submit" at bounding box center [1093, 474] width 46 height 15
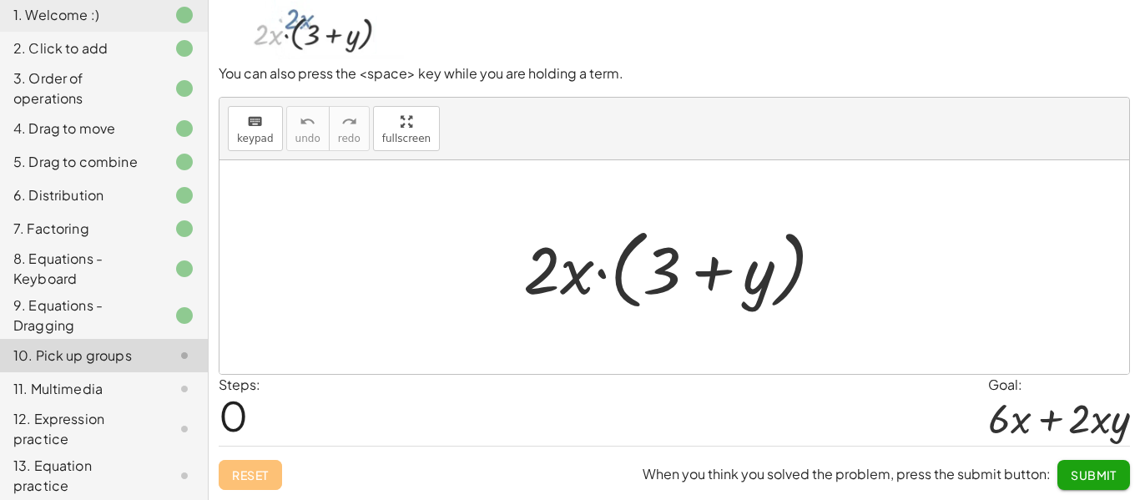
scroll to position [223, 0]
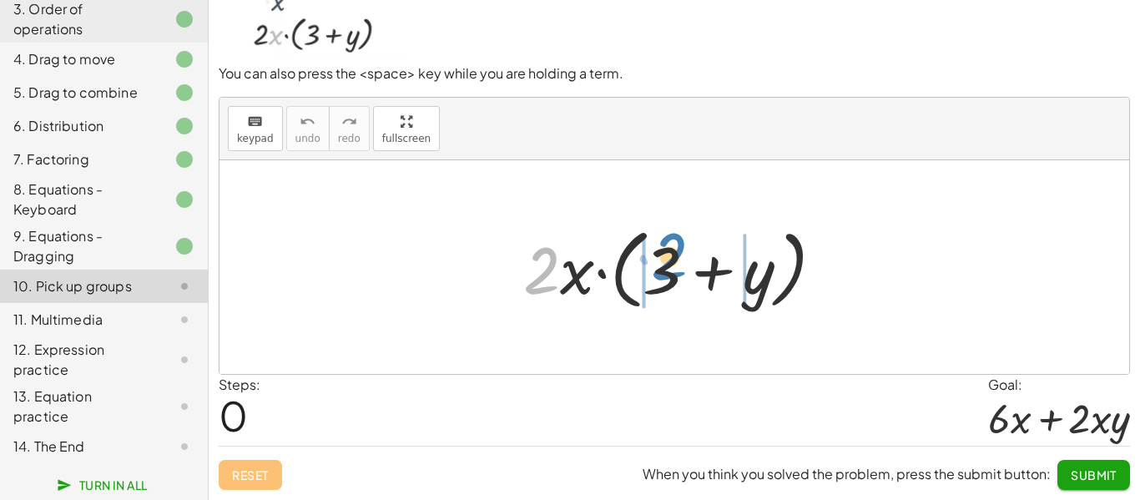
drag, startPoint x: 544, startPoint y: 264, endPoint x: 671, endPoint y: 252, distance: 127.4
click at [671, 252] on div at bounding box center [680, 267] width 330 height 96
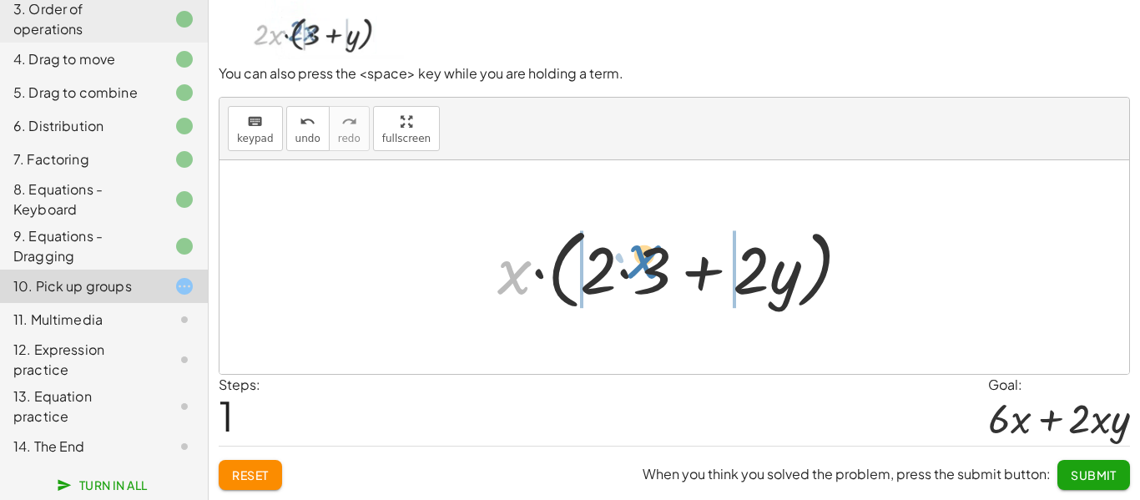
drag, startPoint x: 516, startPoint y: 284, endPoint x: 644, endPoint y: 269, distance: 129.4
click at [644, 269] on div at bounding box center [680, 267] width 383 height 96
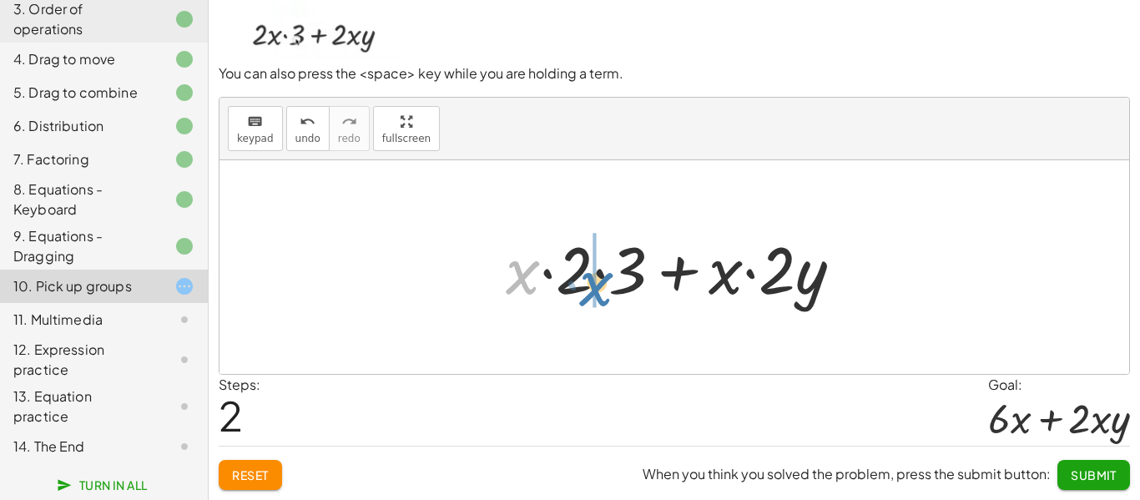
drag, startPoint x: 519, startPoint y: 285, endPoint x: 588, endPoint y: 297, distance: 70.2
click at [588, 297] on div at bounding box center [680, 267] width 367 height 86
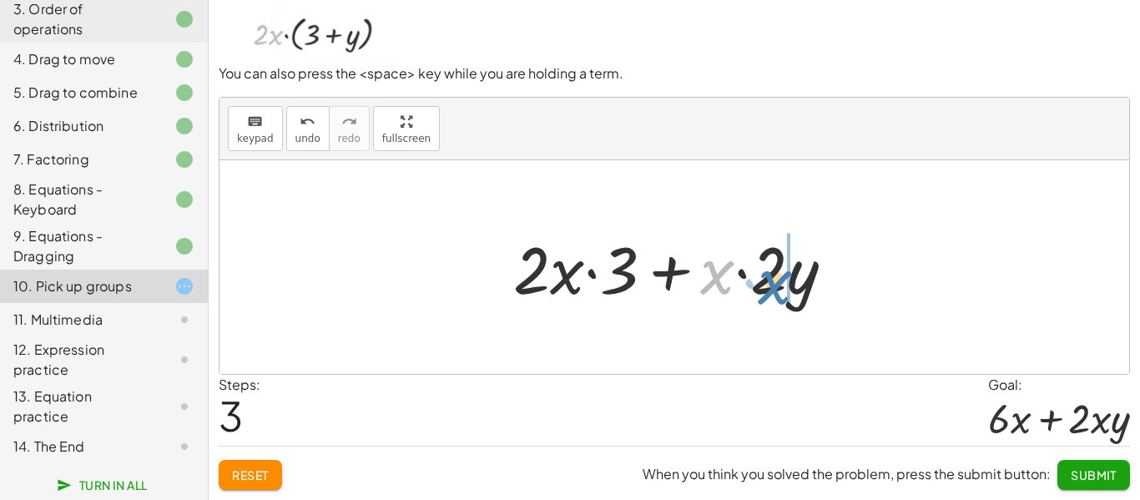
drag, startPoint x: 713, startPoint y: 284, endPoint x: 770, endPoint y: 294, distance: 57.6
click at [770, 294] on div at bounding box center [680, 267] width 351 height 86
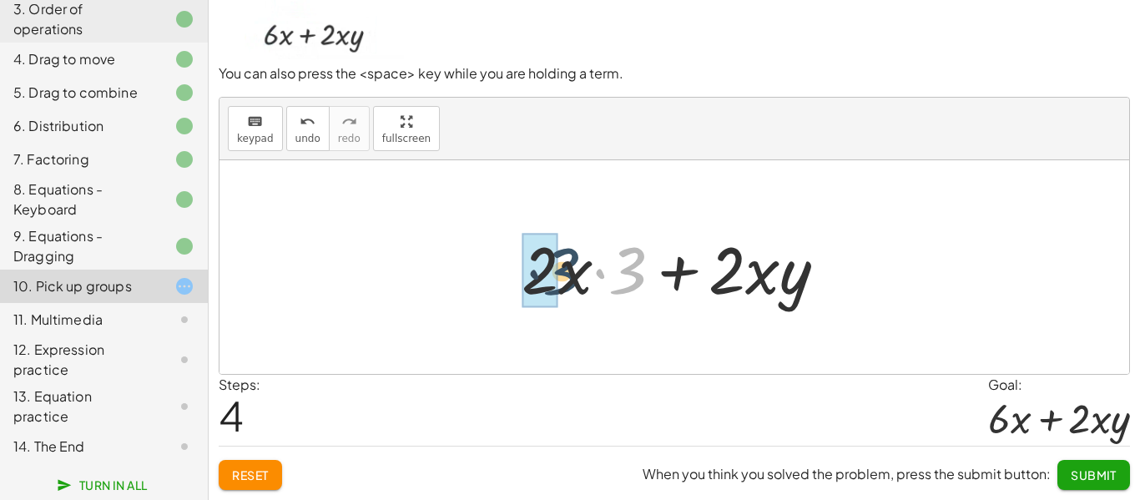
drag, startPoint x: 626, startPoint y: 278, endPoint x: 546, endPoint y: 279, distance: 80.1
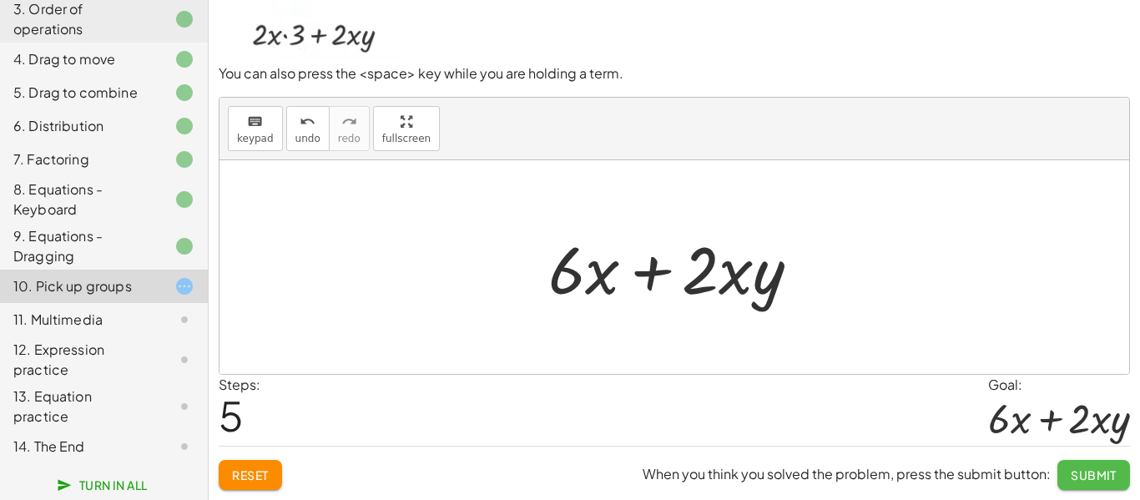
click at [1100, 471] on span "Submit" at bounding box center [1093, 474] width 46 height 15
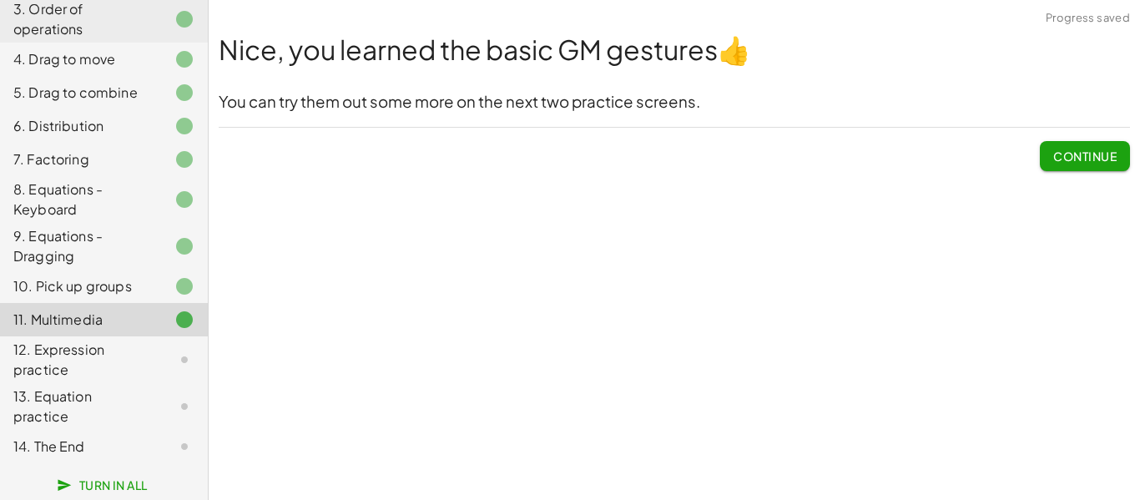
click at [1071, 162] on span "Continue" at bounding box center [1084, 155] width 63 height 15
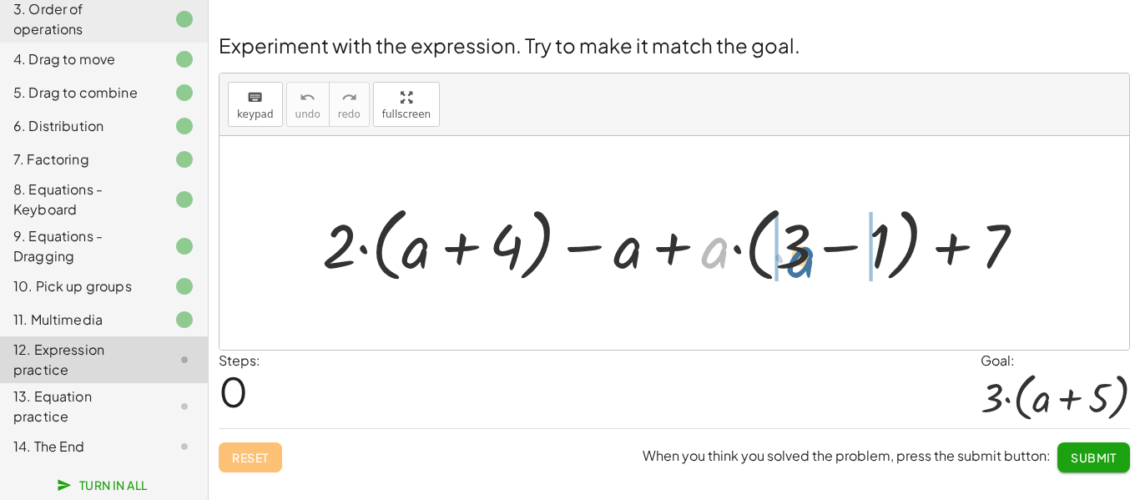
drag, startPoint x: 717, startPoint y: 249, endPoint x: 803, endPoint y: 260, distance: 87.5
click at [803, 260] on div at bounding box center [680, 243] width 732 height 90
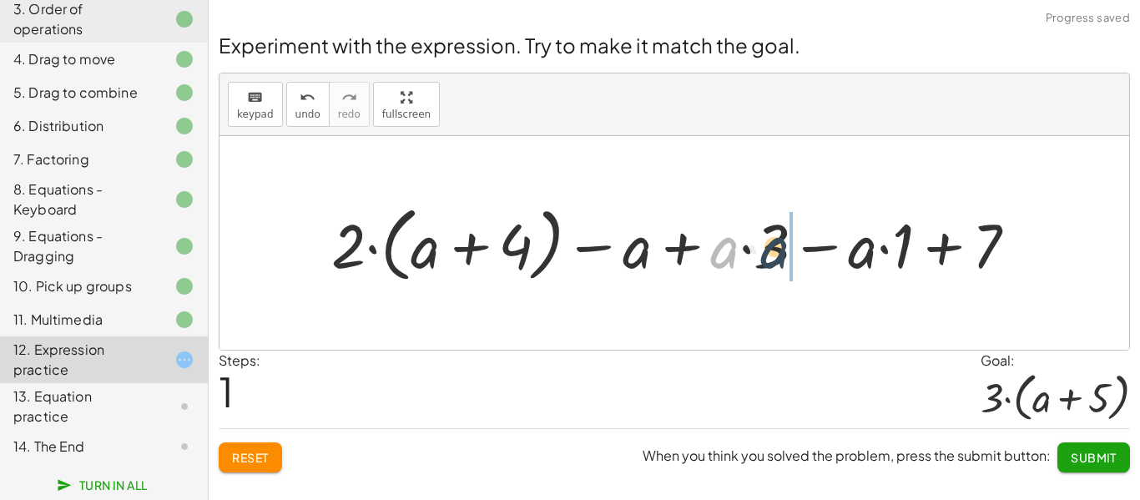
drag, startPoint x: 714, startPoint y: 253, endPoint x: 778, endPoint y: 260, distance: 64.7
click at [778, 260] on div at bounding box center [680, 243] width 715 height 90
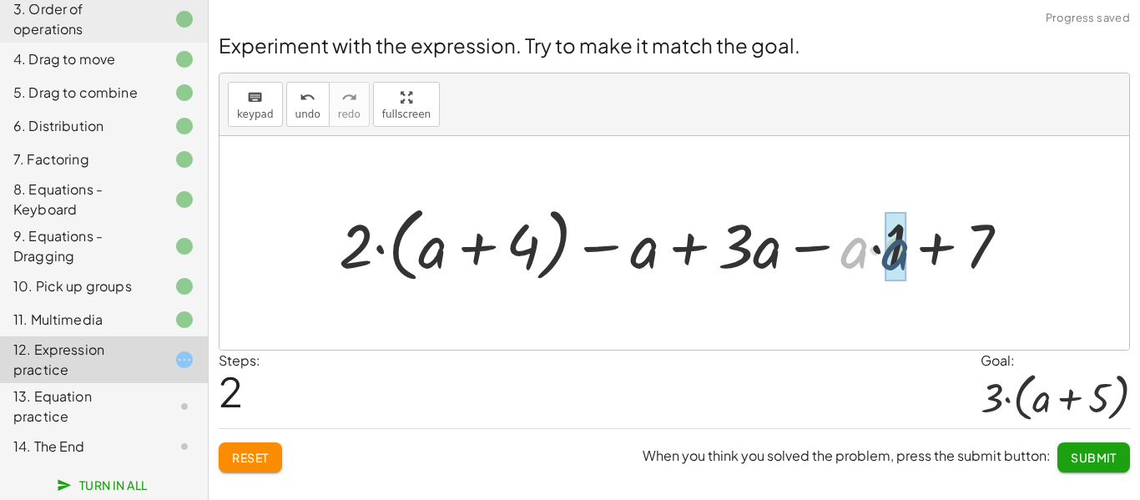
drag, startPoint x: 848, startPoint y: 260, endPoint x: 893, endPoint y: 261, distance: 45.1
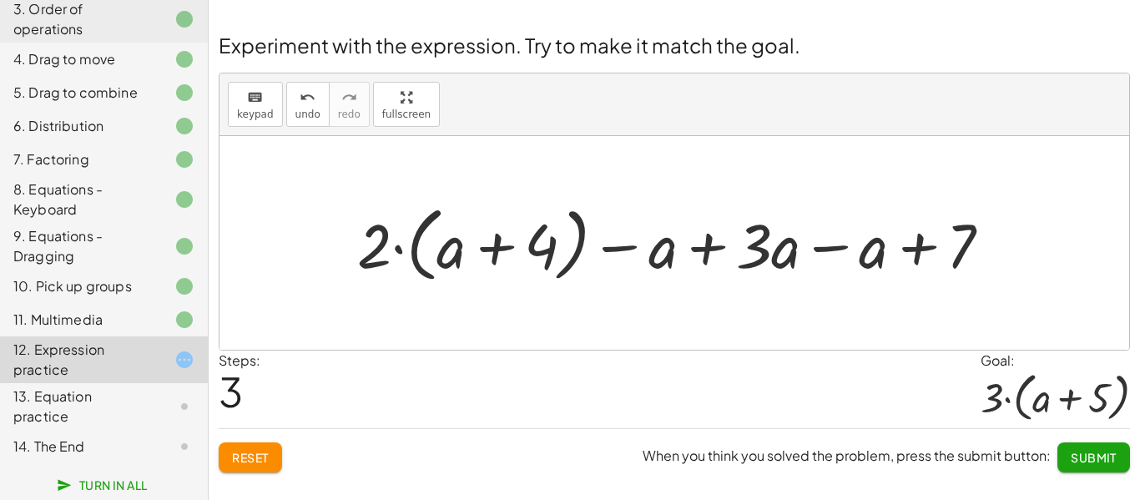
click at [813, 245] on div at bounding box center [681, 243] width 664 height 90
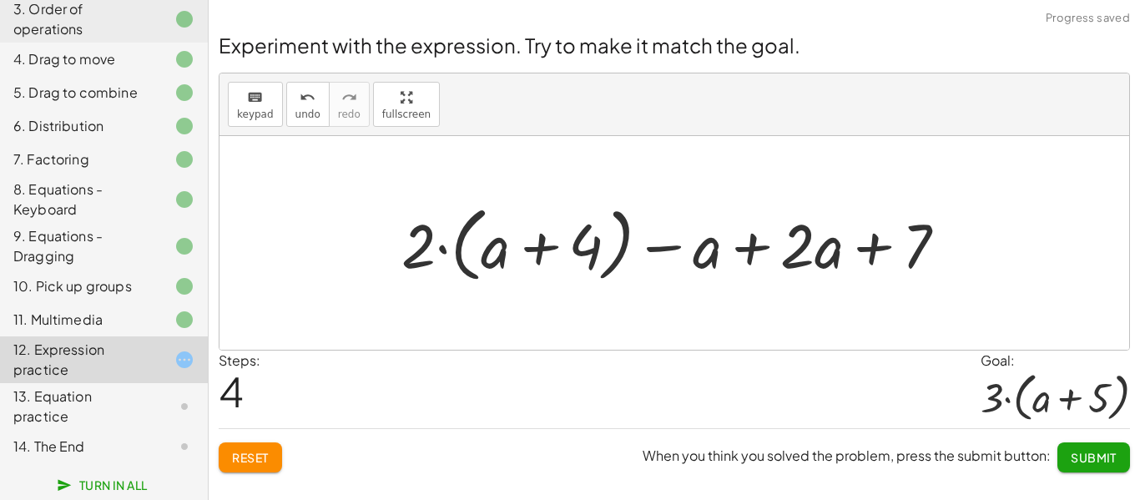
click at [742, 248] on div at bounding box center [680, 243] width 575 height 90
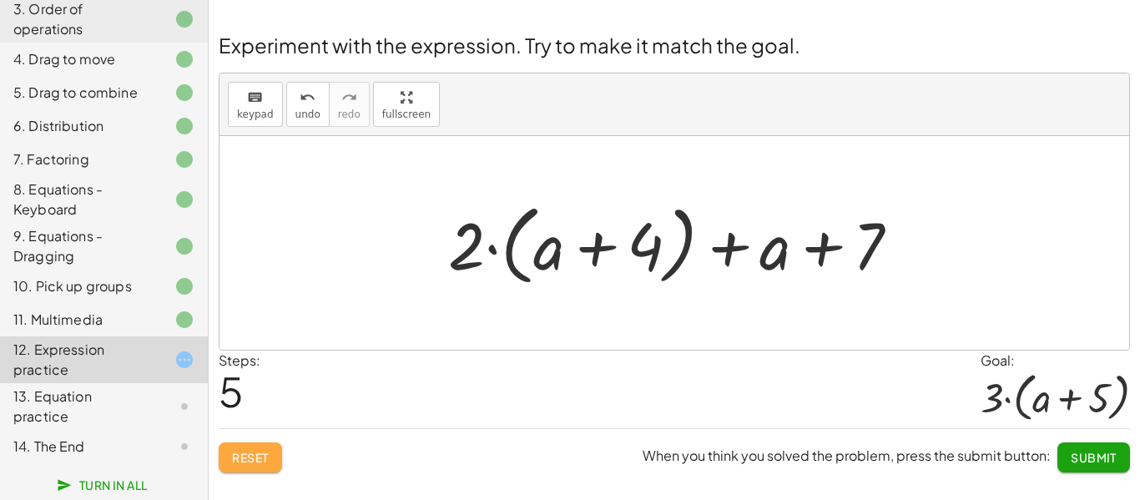
click at [254, 446] on button "Reset" at bounding box center [250, 457] width 63 height 30
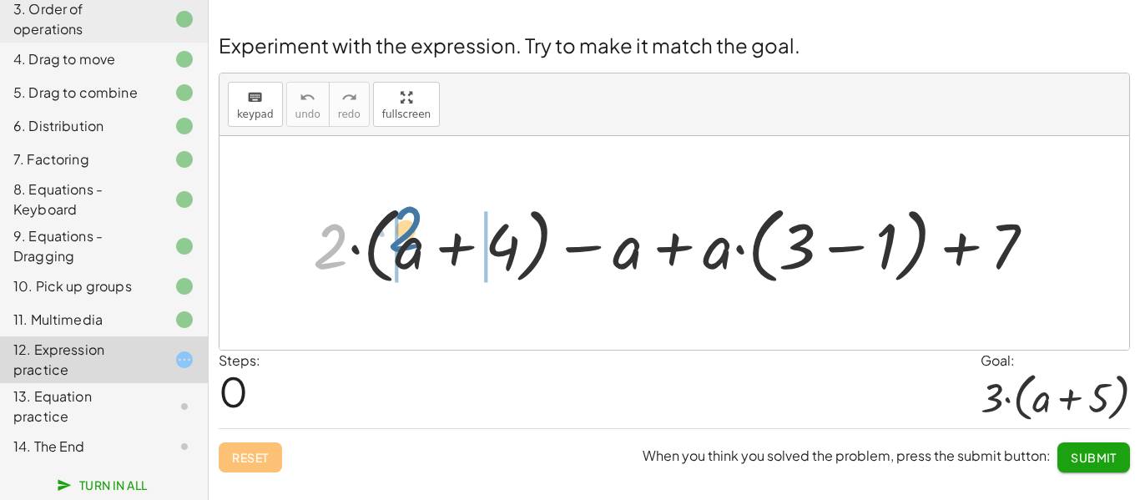
drag, startPoint x: 339, startPoint y: 263, endPoint x: 414, endPoint y: 248, distance: 76.6
click at [414, 248] on div at bounding box center [681, 243] width 752 height 93
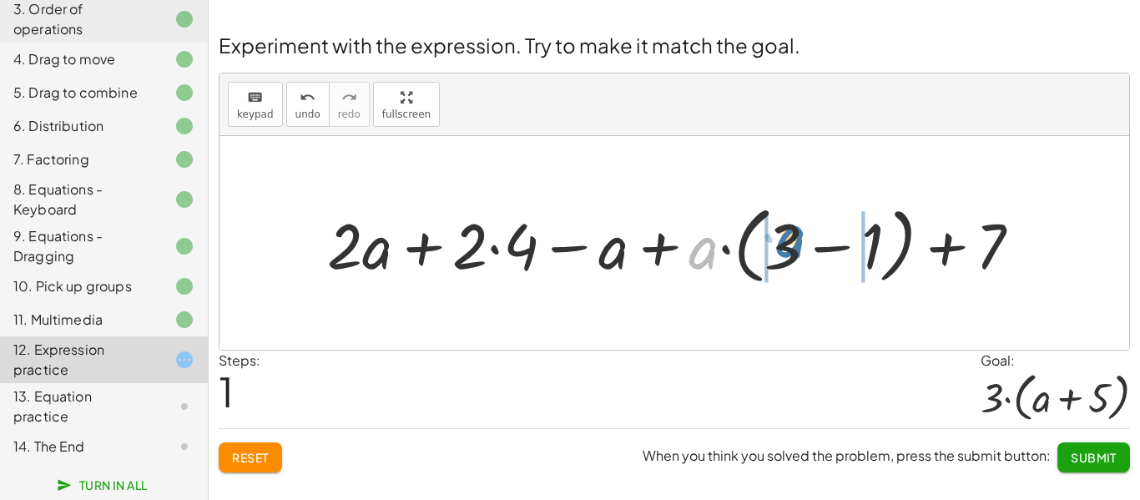
drag, startPoint x: 697, startPoint y: 263, endPoint x: 786, endPoint y: 251, distance: 89.2
click at [786, 251] on div at bounding box center [681, 243] width 724 height 93
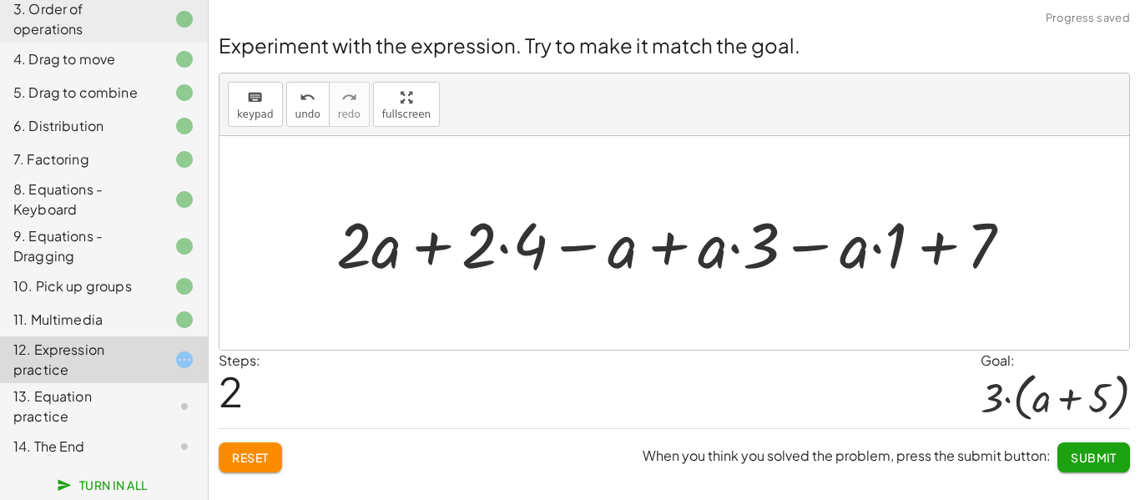
click at [709, 258] on div at bounding box center [681, 242] width 706 height 83
drag, startPoint x: 709, startPoint y: 258, endPoint x: 778, endPoint y: 255, distance: 69.3
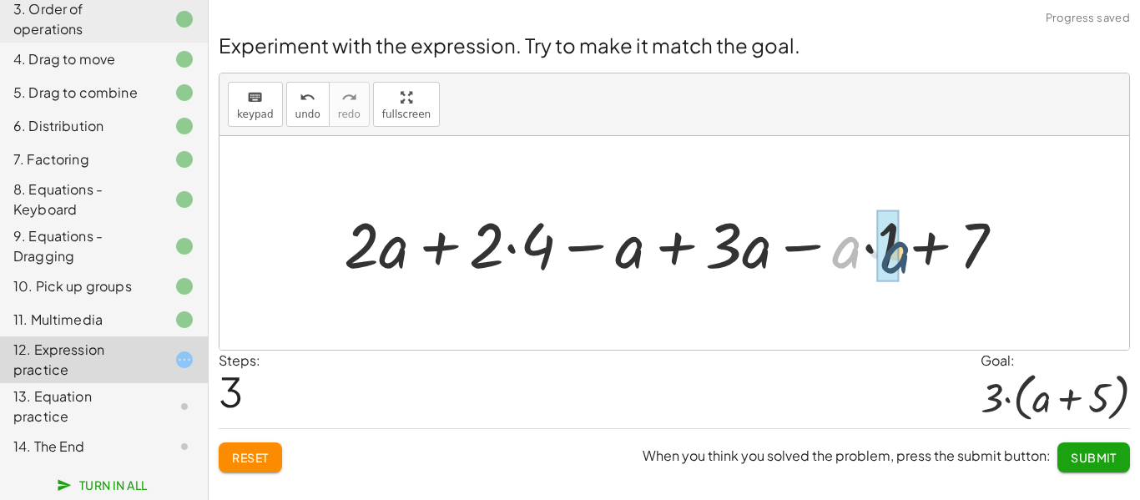
drag, startPoint x: 844, startPoint y: 258, endPoint x: 895, endPoint y: 263, distance: 51.1
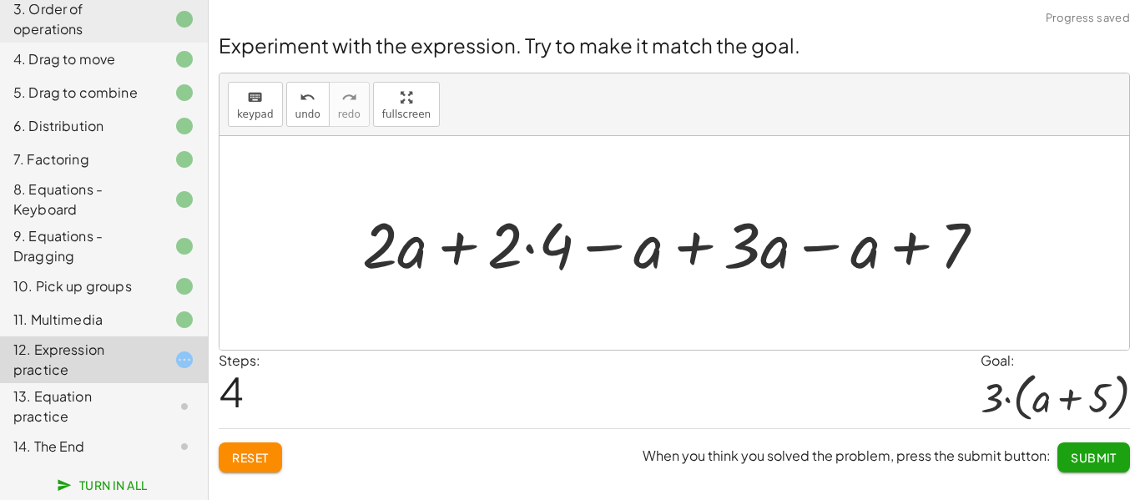
click at [529, 244] on div at bounding box center [680, 242] width 653 height 83
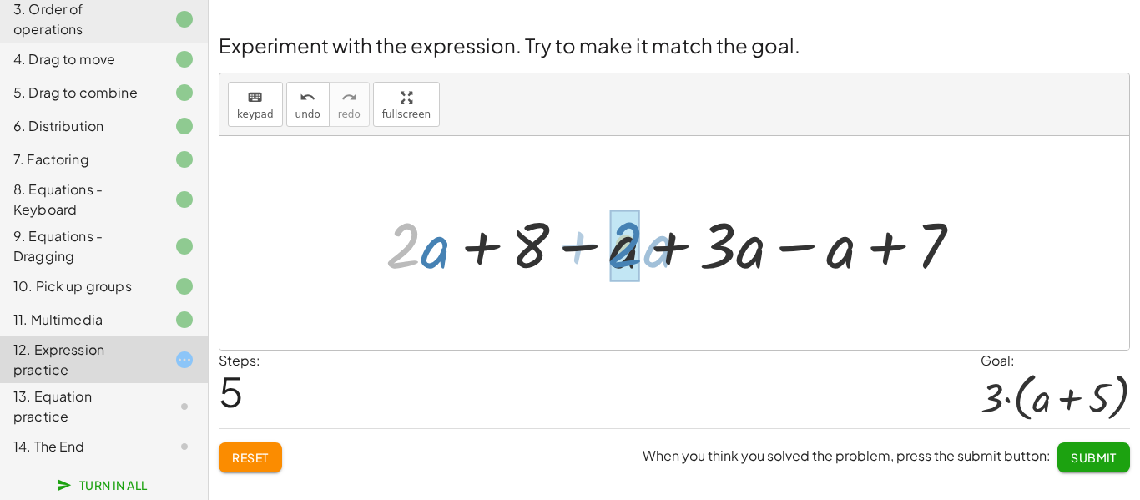
drag, startPoint x: 420, startPoint y: 255, endPoint x: 639, endPoint y: 254, distance: 219.4
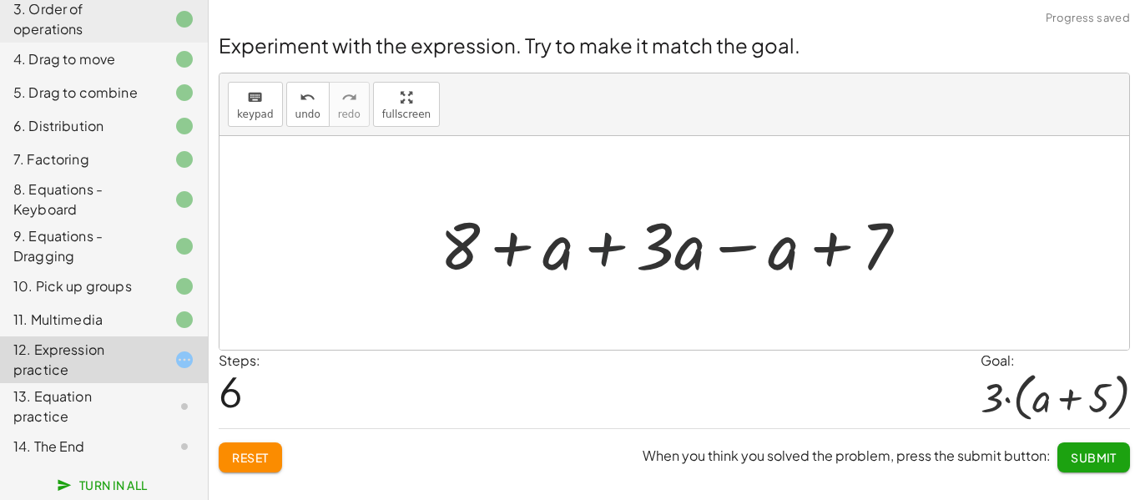
click at [593, 257] on div at bounding box center [680, 243] width 498 height 86
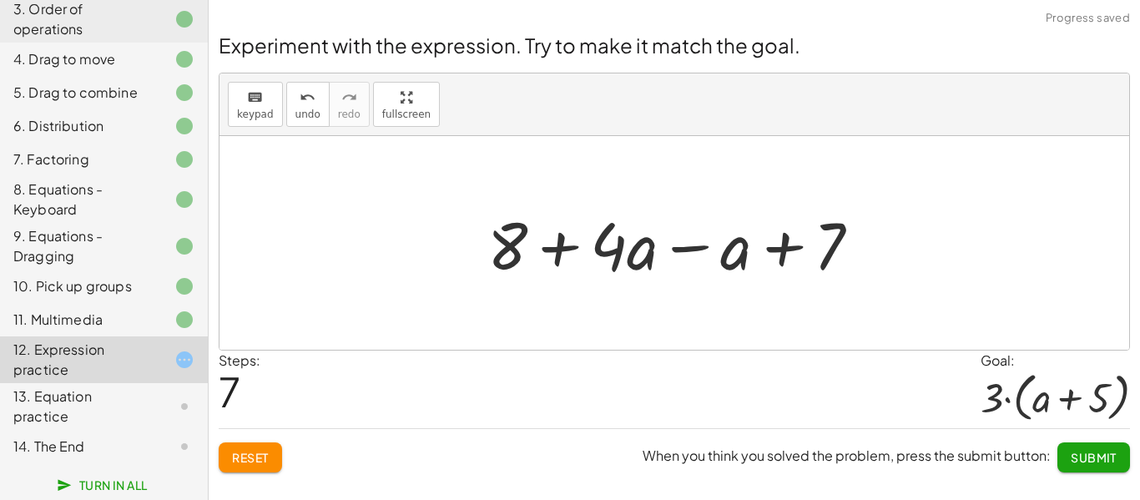
click at [687, 244] on div at bounding box center [680, 243] width 403 height 86
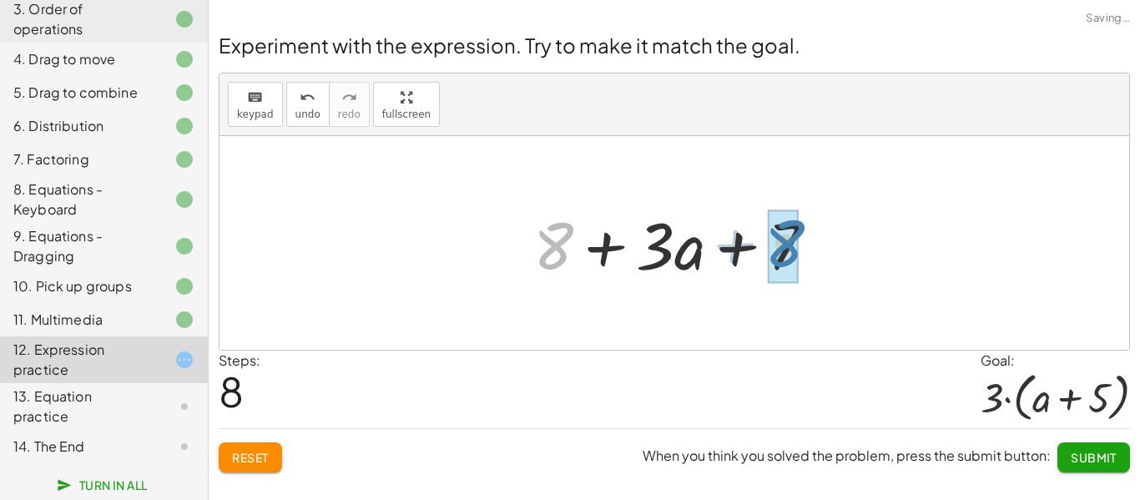
drag, startPoint x: 561, startPoint y: 251, endPoint x: 795, endPoint y: 250, distance: 234.4
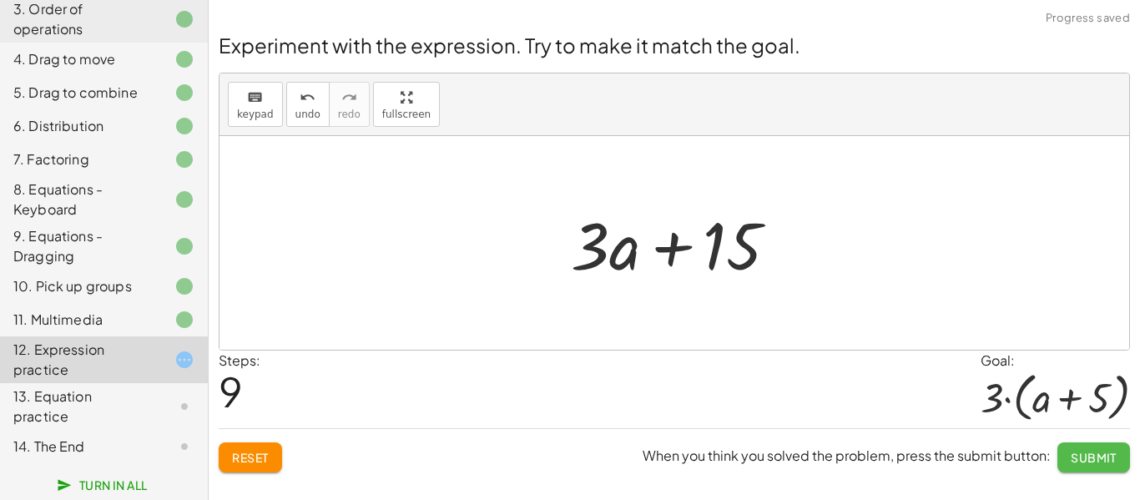
click at [1098, 461] on span "Submit" at bounding box center [1093, 457] width 46 height 15
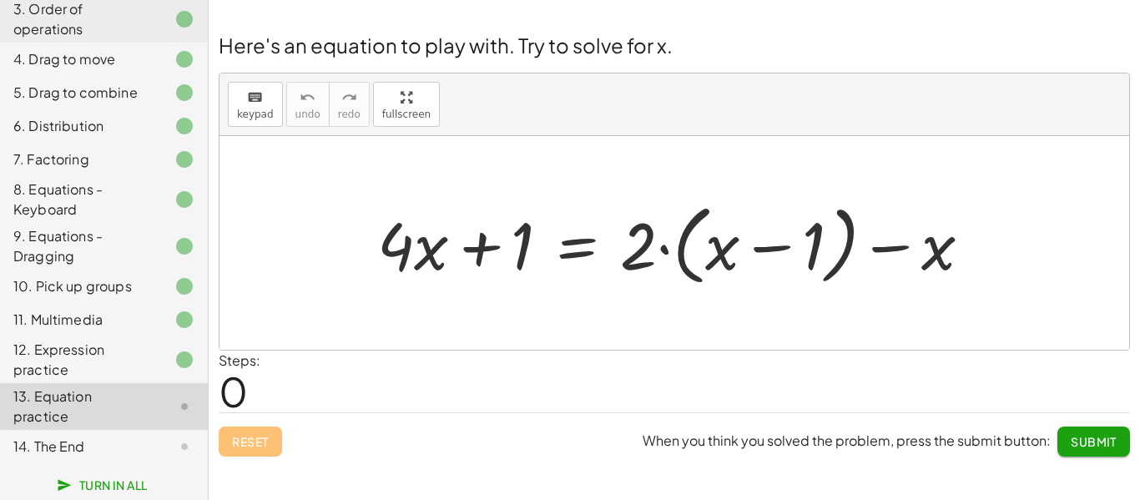
click at [653, 252] on div at bounding box center [681, 243] width 624 height 96
drag, startPoint x: 634, startPoint y: 244, endPoint x: 702, endPoint y: 247, distance: 67.6
click at [702, 247] on div at bounding box center [681, 243] width 624 height 96
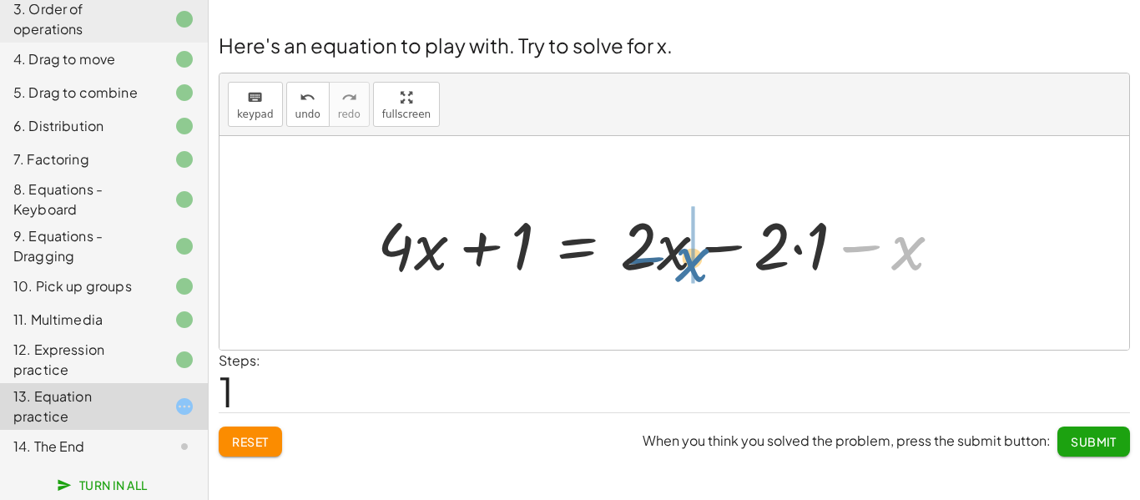
drag, startPoint x: 903, startPoint y: 249, endPoint x: 664, endPoint y: 258, distance: 238.8
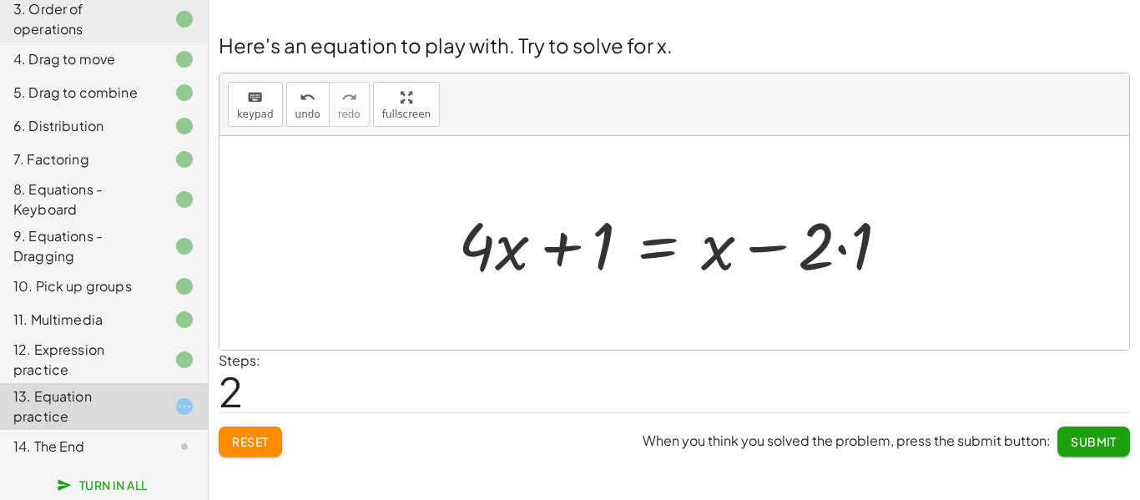
click at [837, 248] on div at bounding box center [680, 243] width 461 height 86
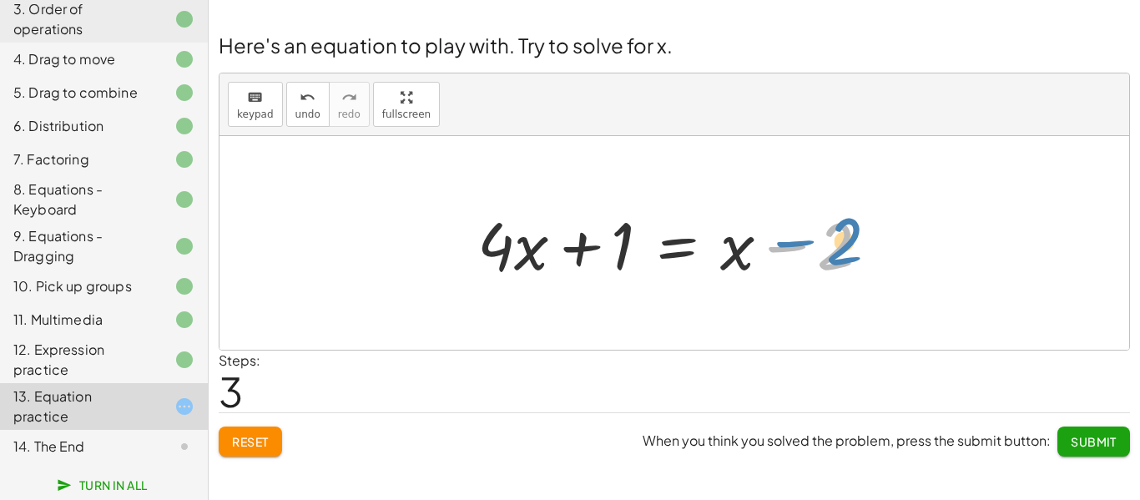
drag, startPoint x: 821, startPoint y: 254, endPoint x: 828, endPoint y: 249, distance: 8.6
click at [828, 249] on div at bounding box center [680, 243] width 422 height 86
click at [660, 252] on div at bounding box center [680, 243] width 422 height 86
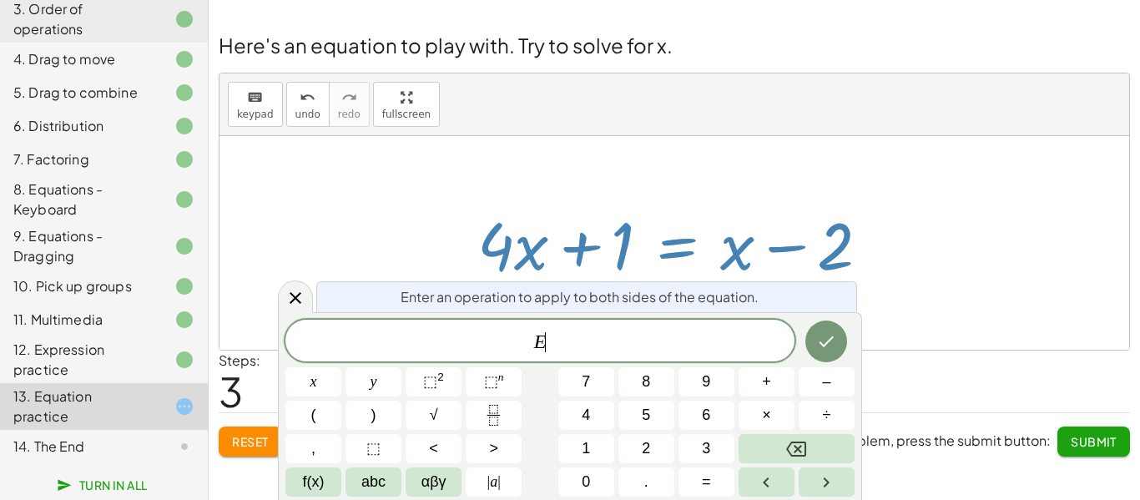
scroll to position [3, 0]
click at [769, 384] on span "+" at bounding box center [766, 381] width 9 height 23
click at [659, 451] on button "2" at bounding box center [646, 448] width 56 height 29
click at [800, 446] on icon "Backspace" at bounding box center [796, 448] width 20 height 15
click at [654, 445] on button "2" at bounding box center [646, 448] width 56 height 29
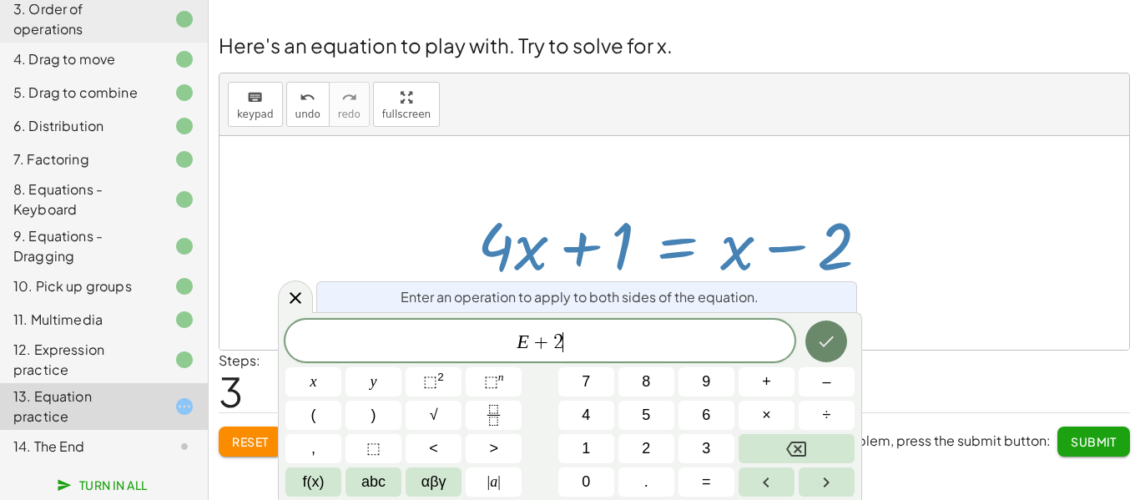
click at [818, 336] on icon "Done" at bounding box center [826, 341] width 20 height 20
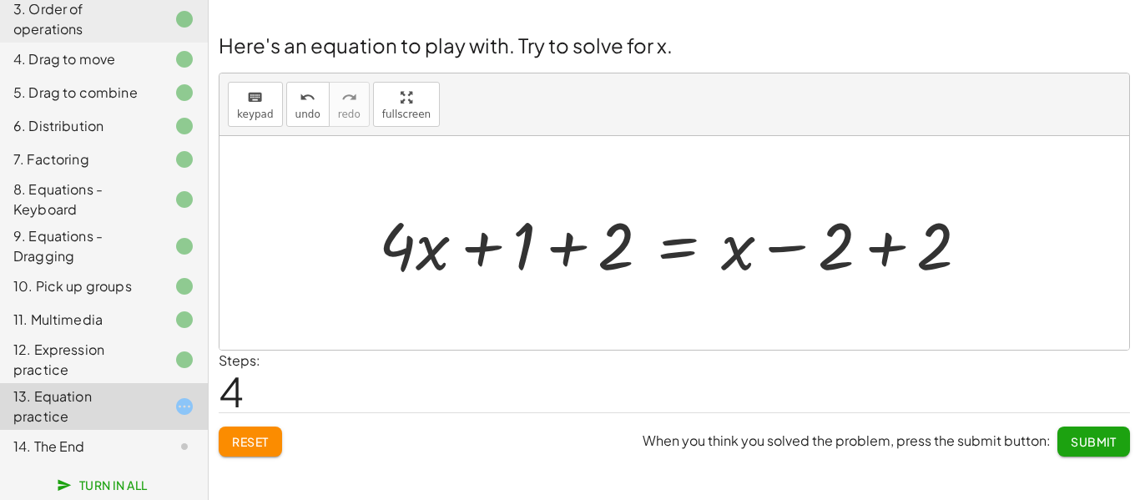
click at [561, 255] on div at bounding box center [680, 243] width 620 height 86
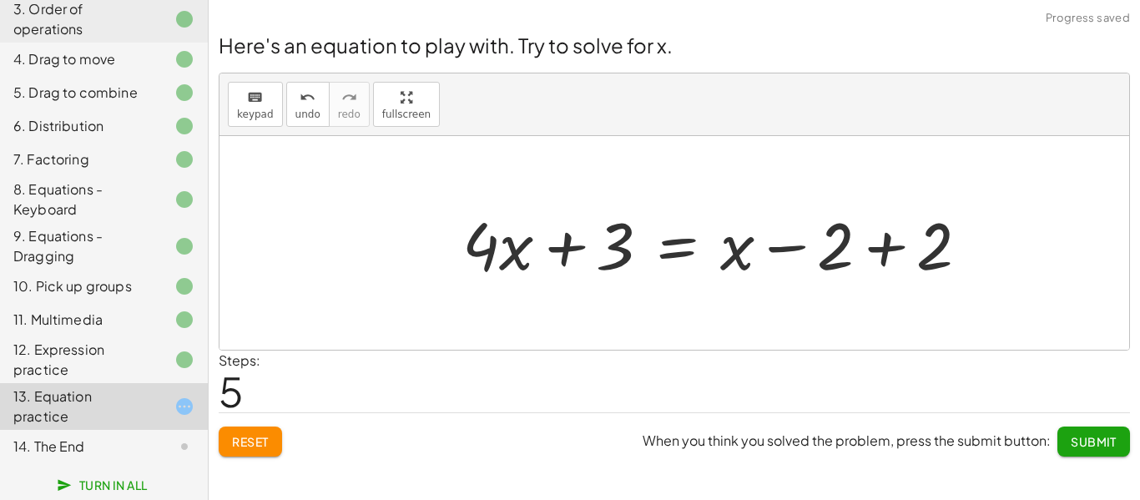
click at [877, 246] on div at bounding box center [722, 243] width 536 height 86
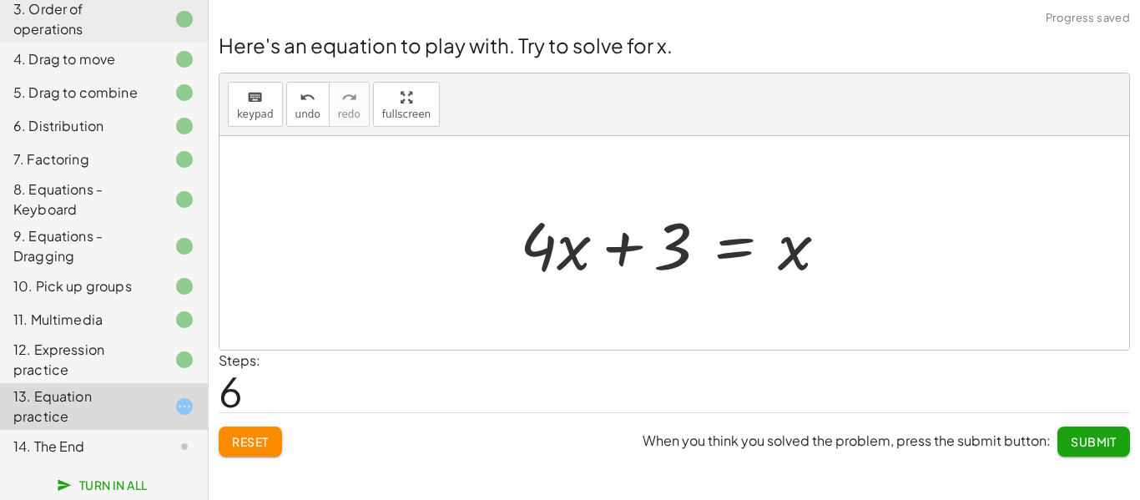
click at [722, 255] on div at bounding box center [680, 243] width 339 height 86
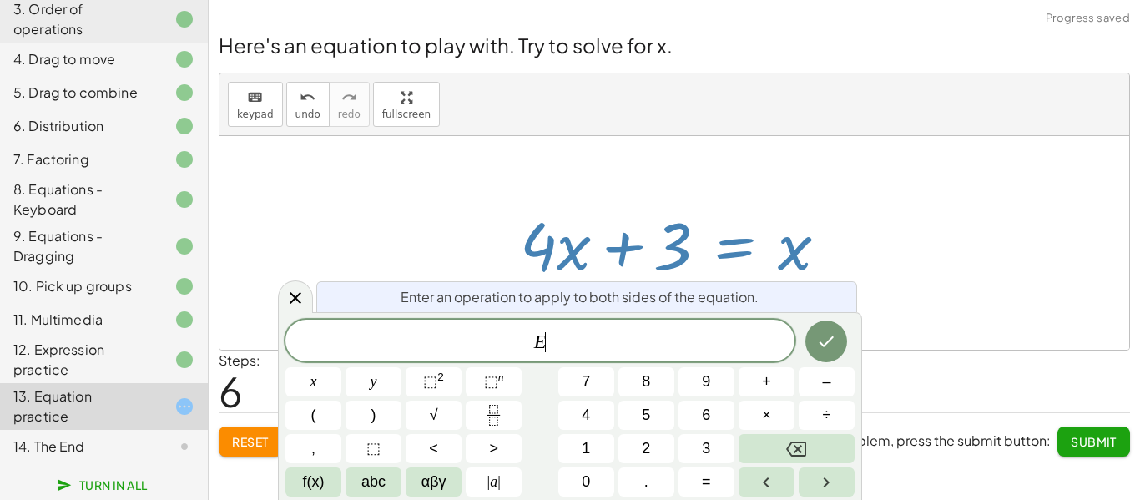
scroll to position [3, 0]
click at [817, 414] on button "÷" at bounding box center [826, 414] width 56 height 29
click at [586, 407] on span "4" at bounding box center [585, 415] width 8 height 23
click at [833, 340] on icon "Done" at bounding box center [826, 341] width 20 height 20
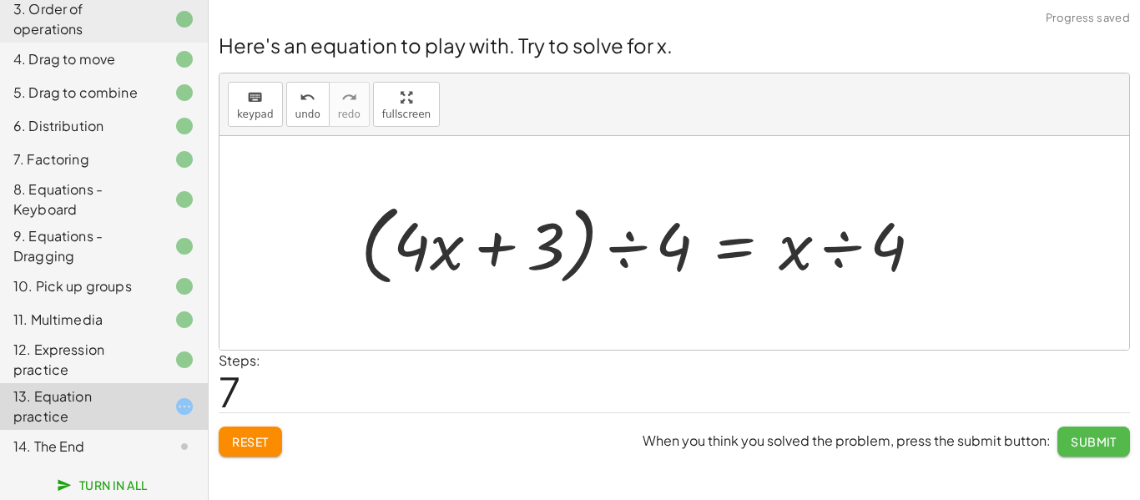
click at [1061, 453] on button "Submit" at bounding box center [1093, 441] width 73 height 30
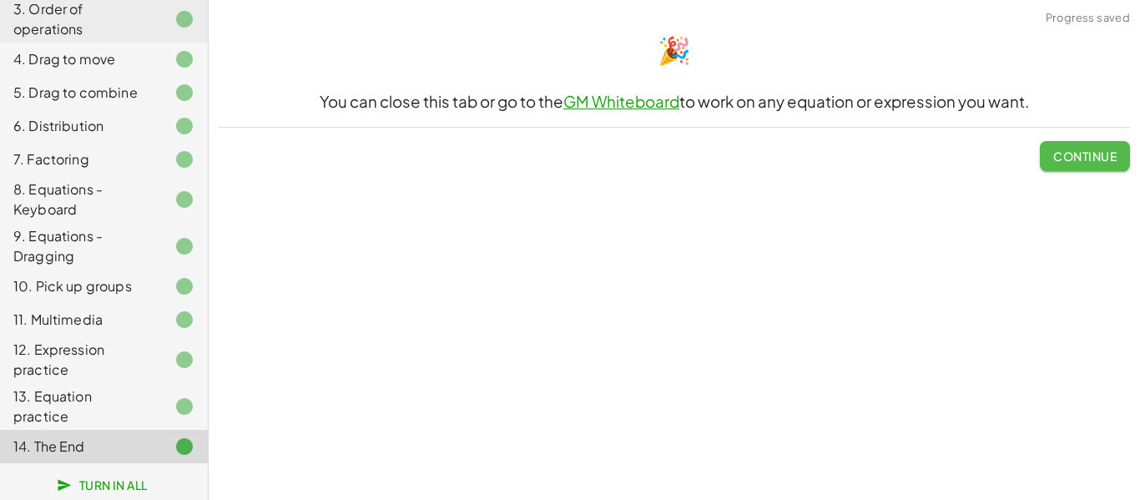
click at [1068, 157] on span "Continue" at bounding box center [1084, 155] width 63 height 15
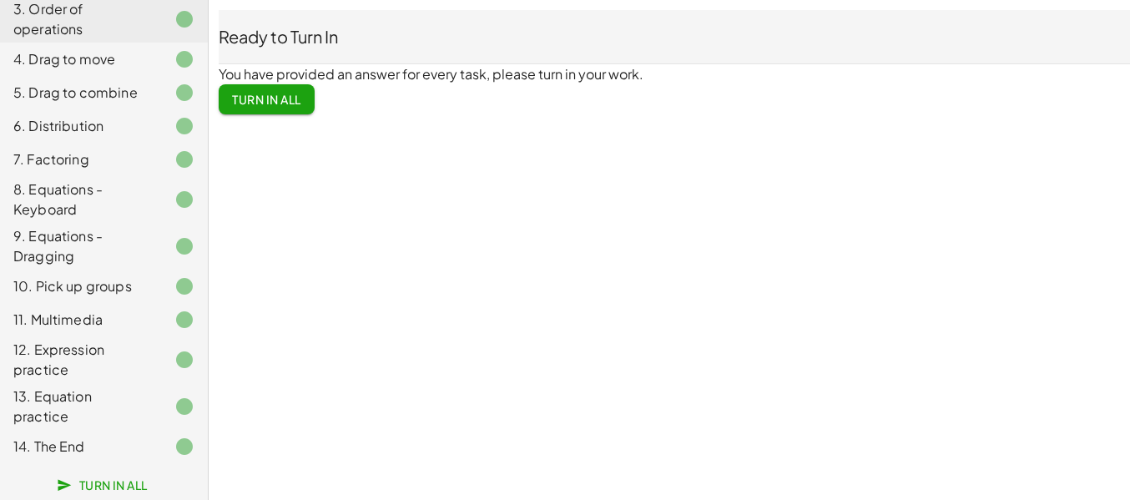
click at [112, 482] on span "Turn In All" at bounding box center [104, 484] width 88 height 15
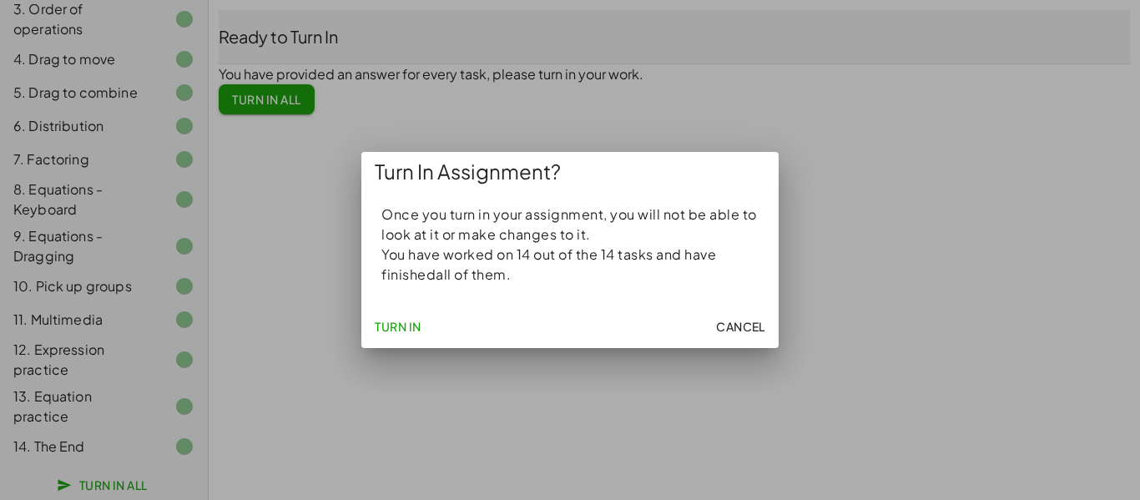
click at [375, 330] on span "Turn In" at bounding box center [398, 326] width 47 height 15
